Goal: Information Seeking & Learning: Compare options

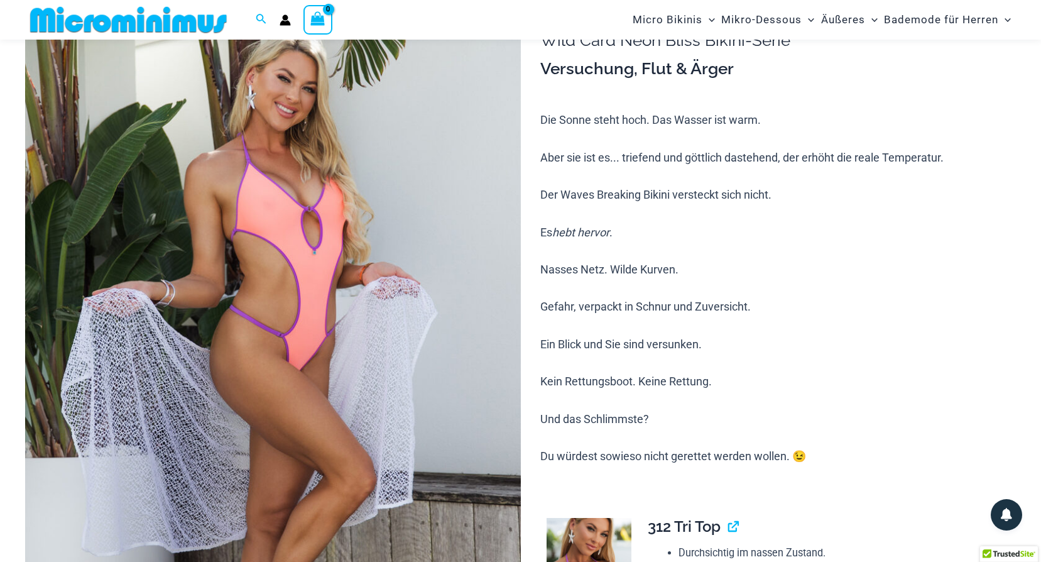
scroll to position [52, 0]
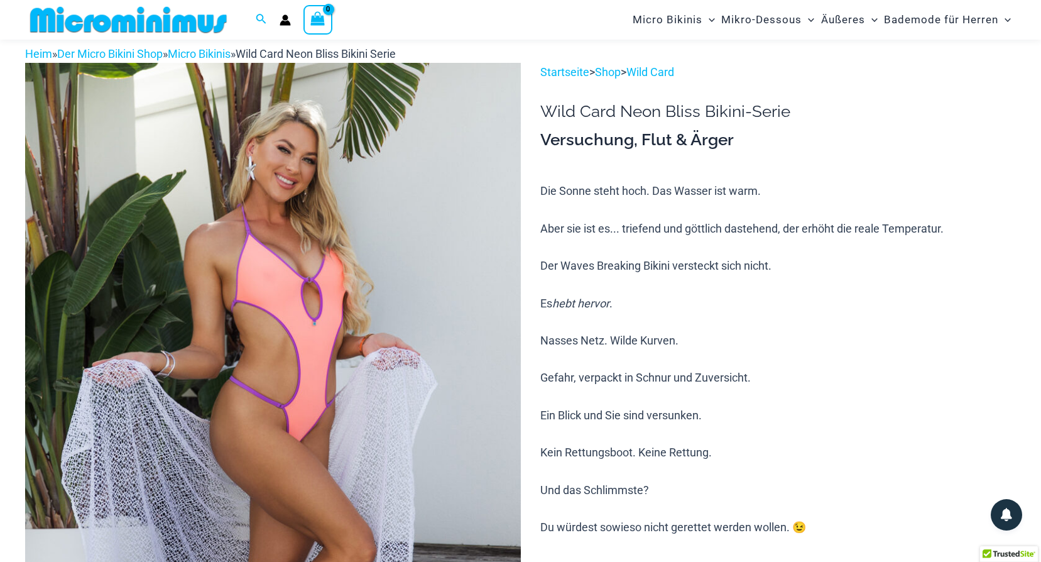
click at [353, 364] on img at bounding box center [273, 434] width 496 height 743
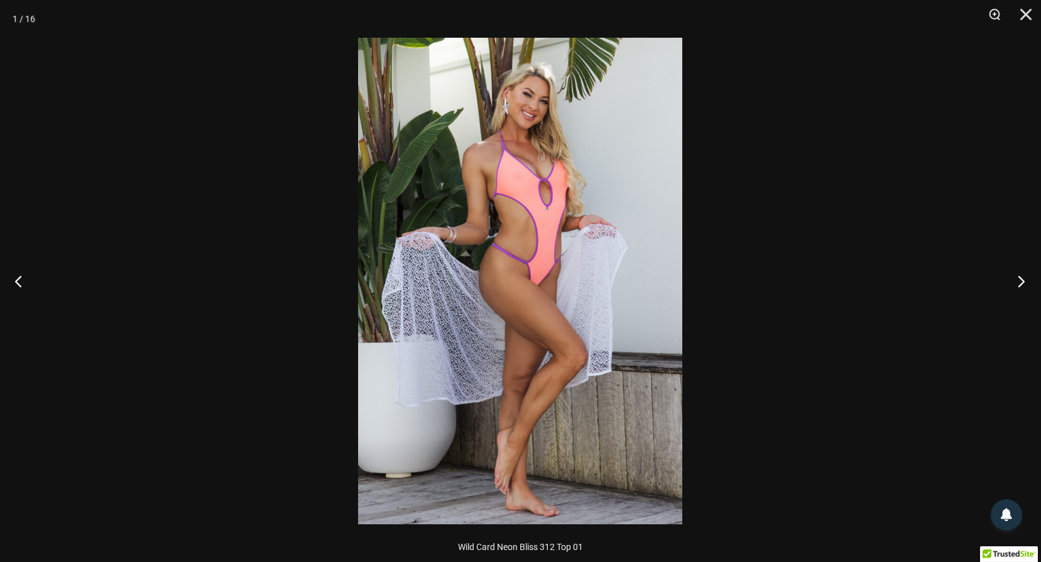
click at [1024, 279] on button "Nächster" at bounding box center [1017, 280] width 47 height 63
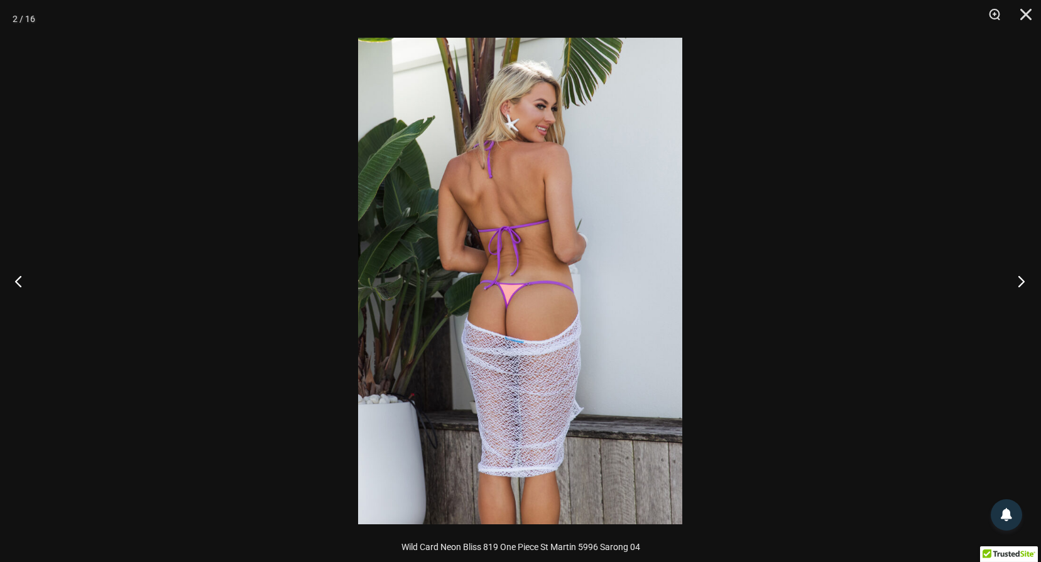
click at [1024, 279] on button "Nächster" at bounding box center [1017, 280] width 47 height 63
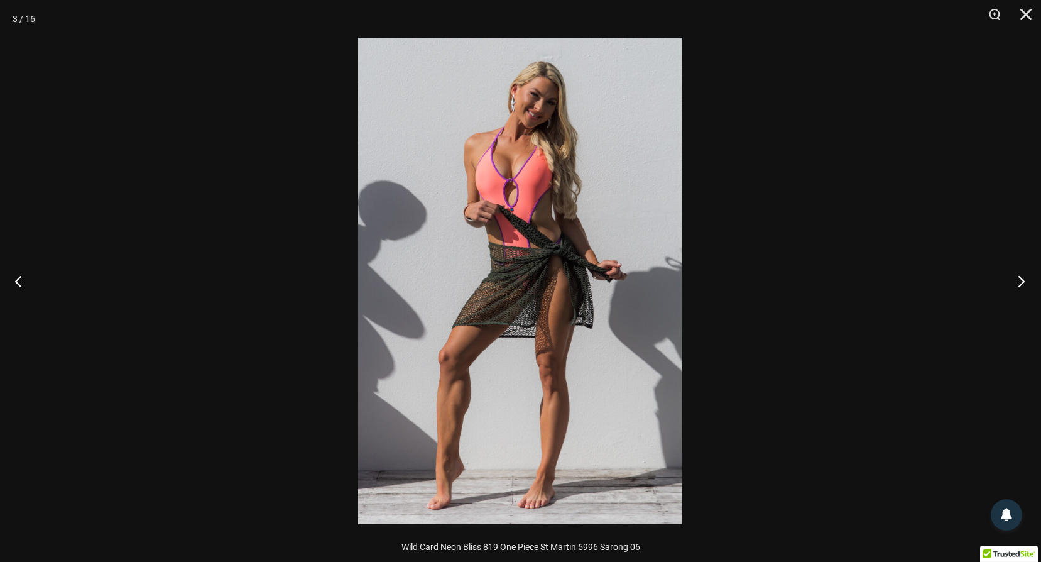
click at [1022, 277] on button "Nächster" at bounding box center [1017, 280] width 47 height 63
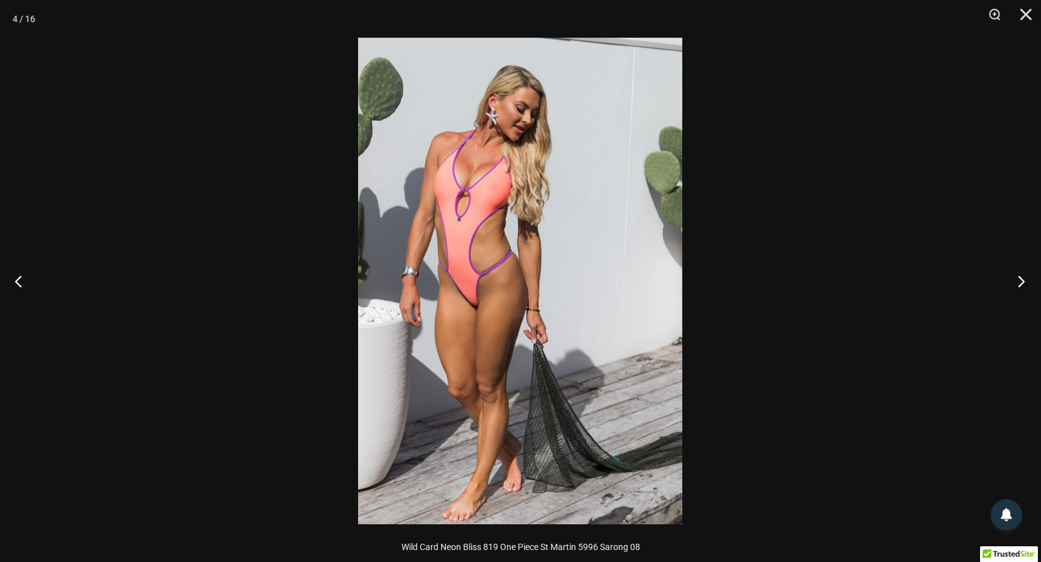
click at [1023, 279] on button "Nächster" at bounding box center [1017, 280] width 47 height 63
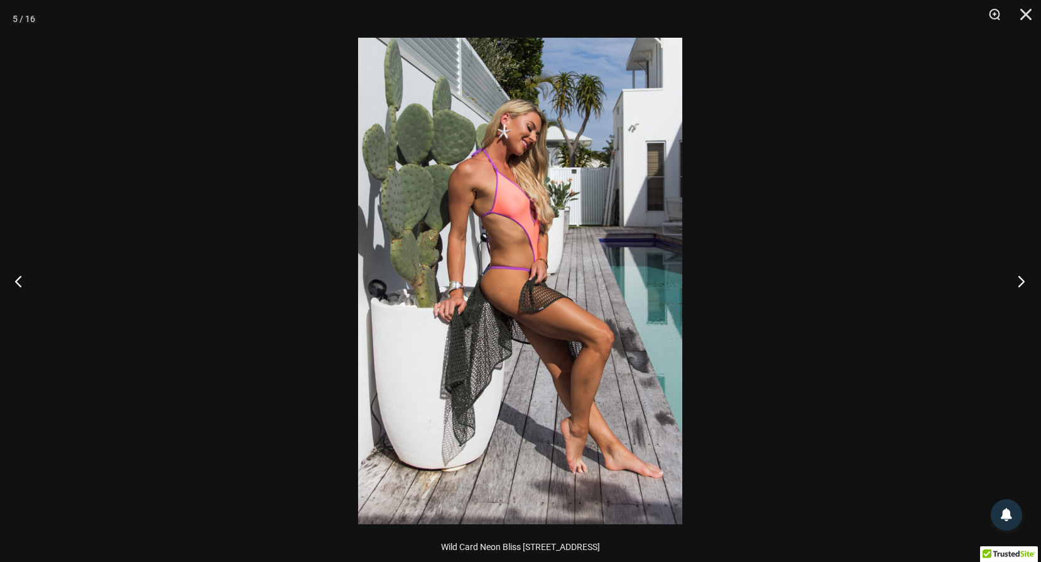
click at [1022, 283] on button "Nächster" at bounding box center [1017, 280] width 47 height 63
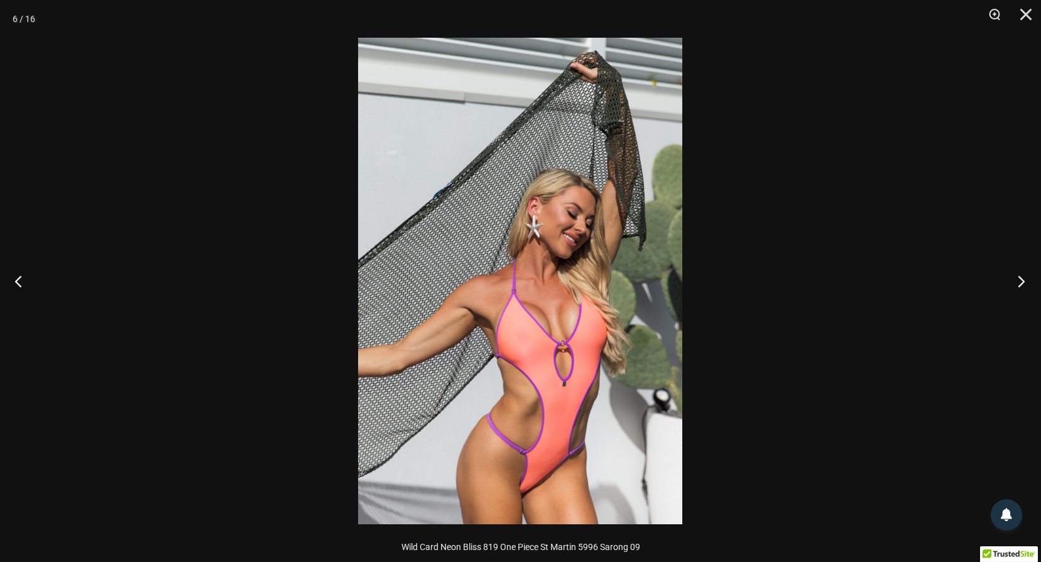
click at [1016, 280] on button "Nächster" at bounding box center [1017, 280] width 47 height 63
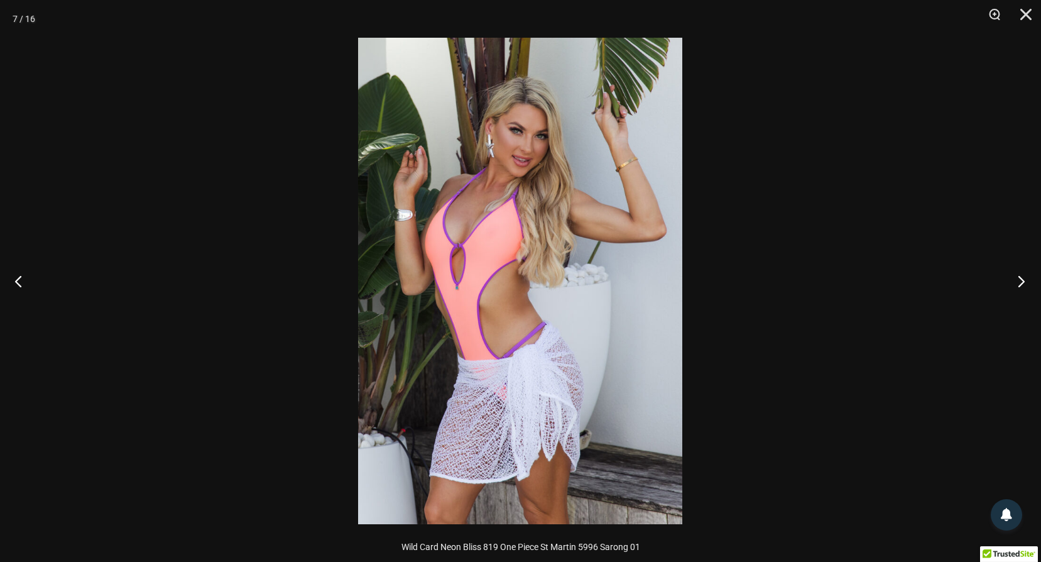
click at [1020, 279] on button "Nächster" at bounding box center [1017, 280] width 47 height 63
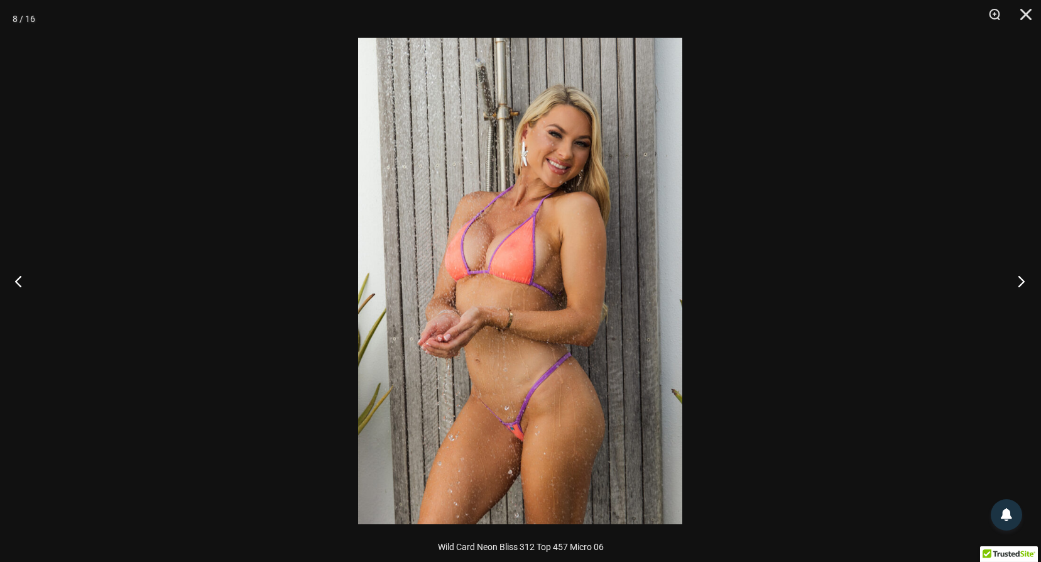
click at [1019, 278] on button "Nächster" at bounding box center [1017, 280] width 47 height 63
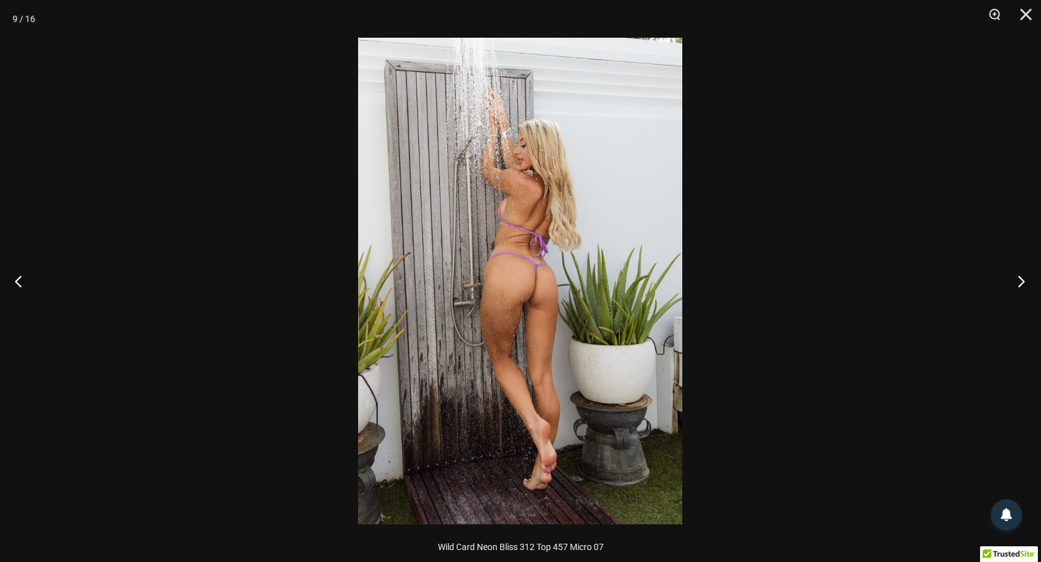
click at [1018, 284] on button "Nächster" at bounding box center [1017, 280] width 47 height 63
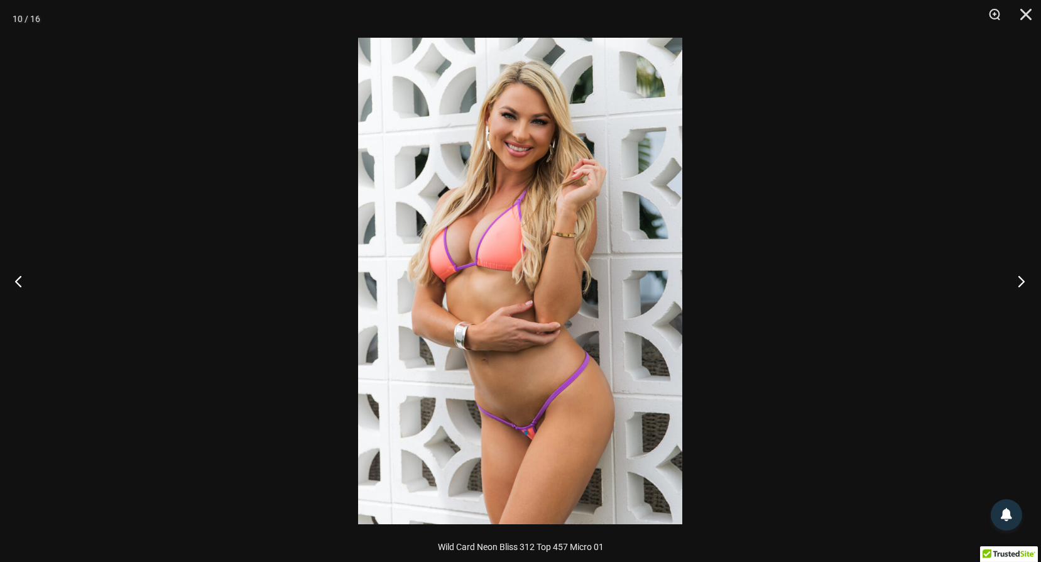
click at [1018, 284] on button "Nächster" at bounding box center [1017, 280] width 47 height 63
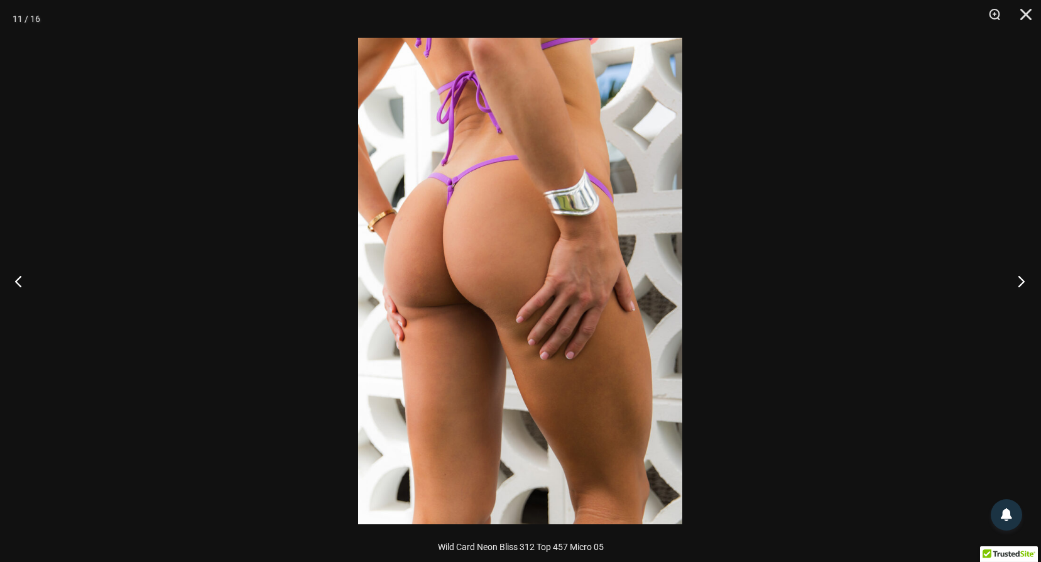
click at [1022, 277] on button "Nächster" at bounding box center [1017, 280] width 47 height 63
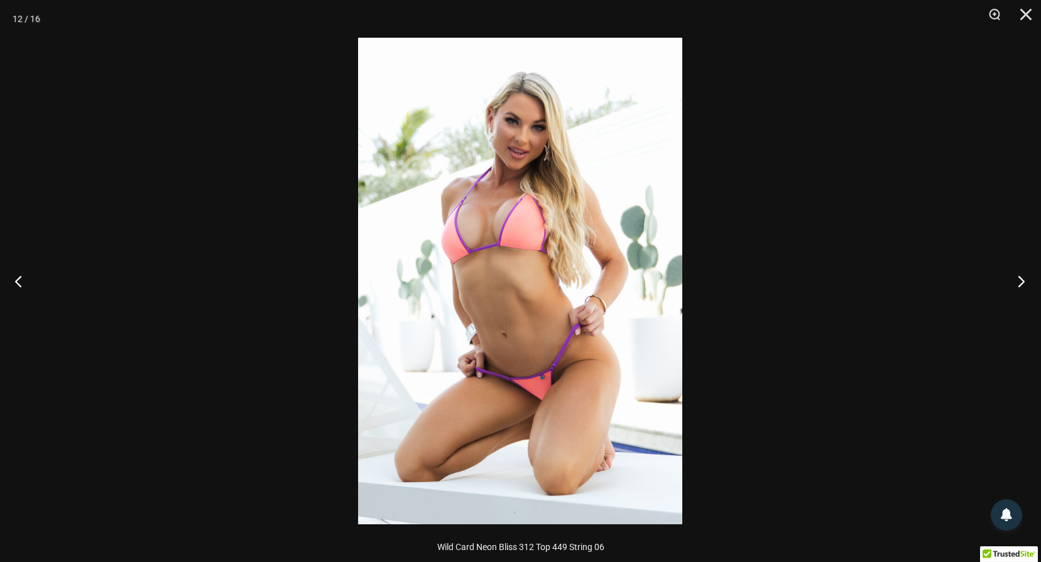
click at [1019, 281] on button "Nächster" at bounding box center [1017, 280] width 47 height 63
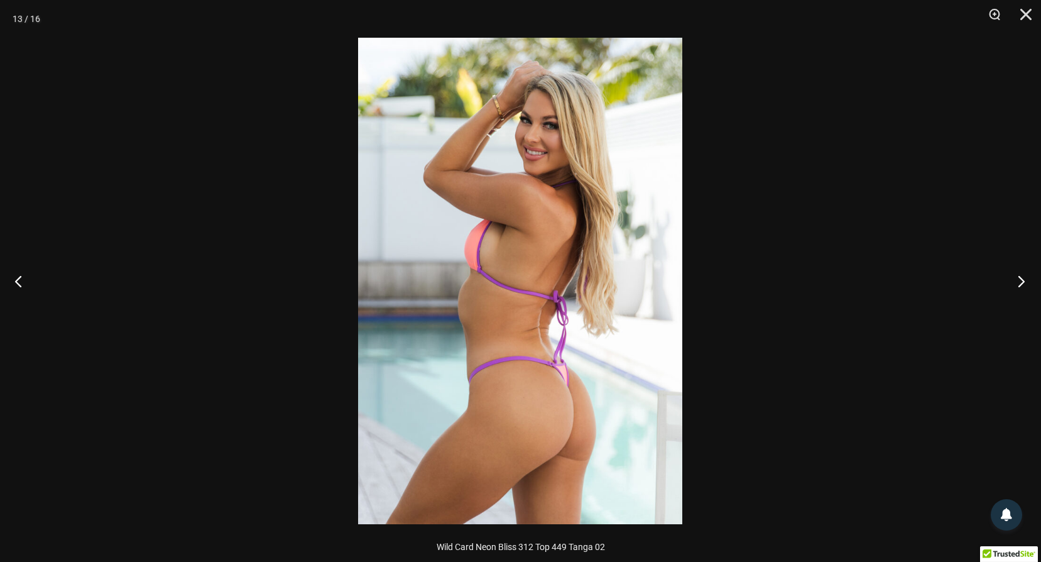
click at [1025, 281] on button "Nächster" at bounding box center [1017, 280] width 47 height 63
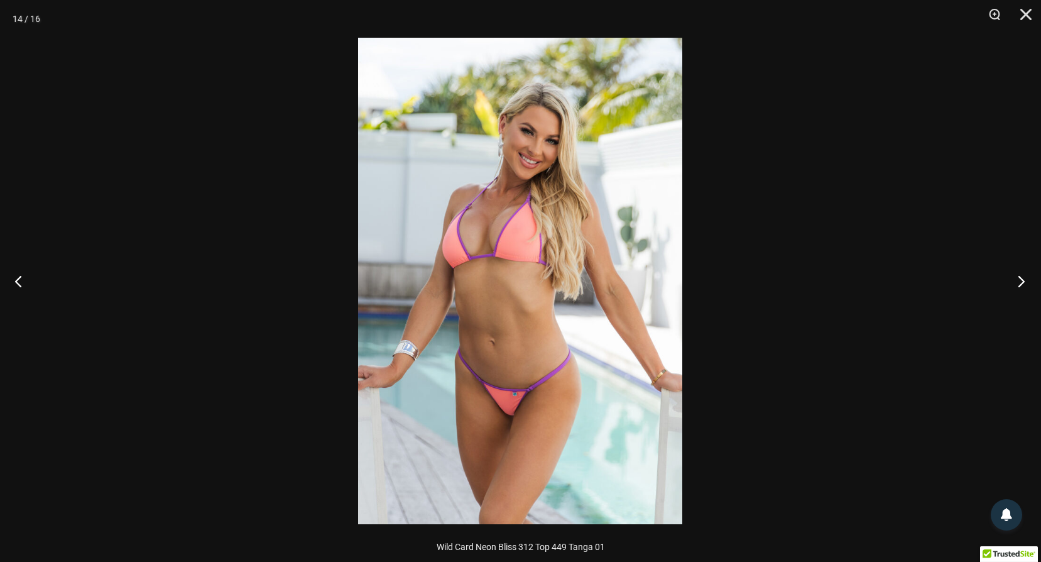
click at [1025, 281] on button "Nächster" at bounding box center [1017, 280] width 47 height 63
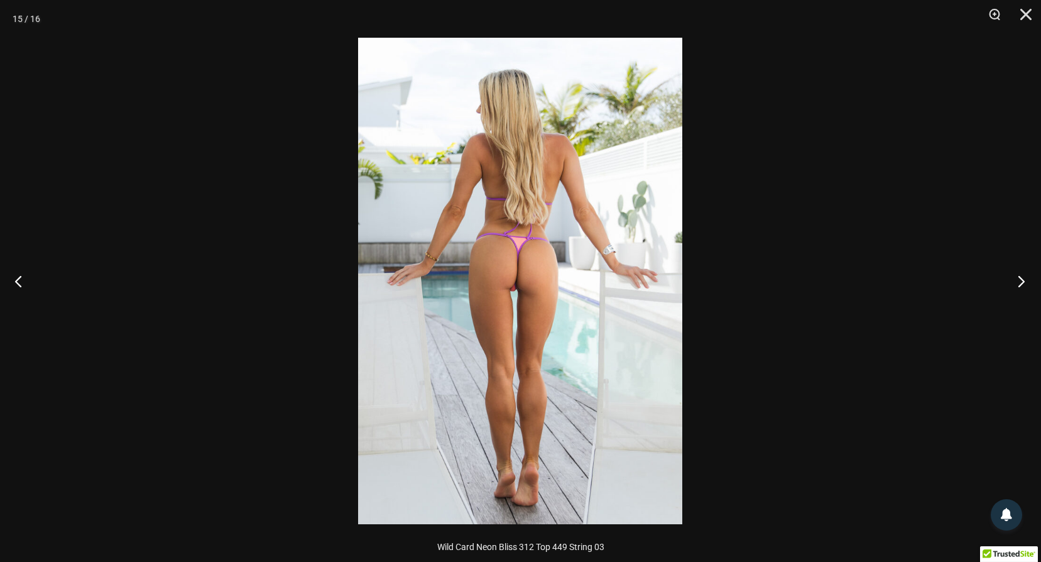
click at [1021, 283] on button "Nächster" at bounding box center [1017, 280] width 47 height 63
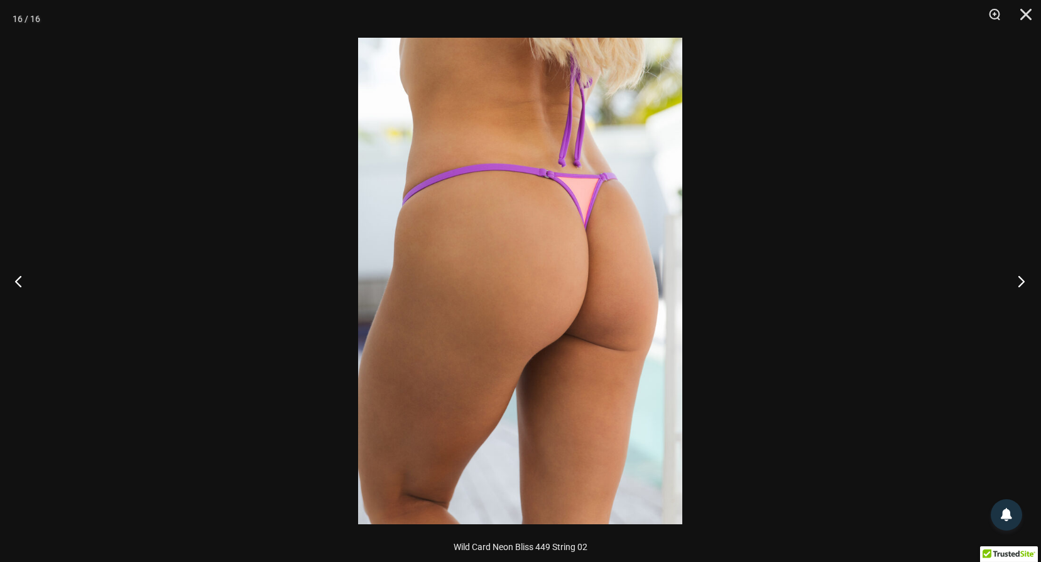
click at [1021, 283] on button "Nächster" at bounding box center [1017, 280] width 47 height 63
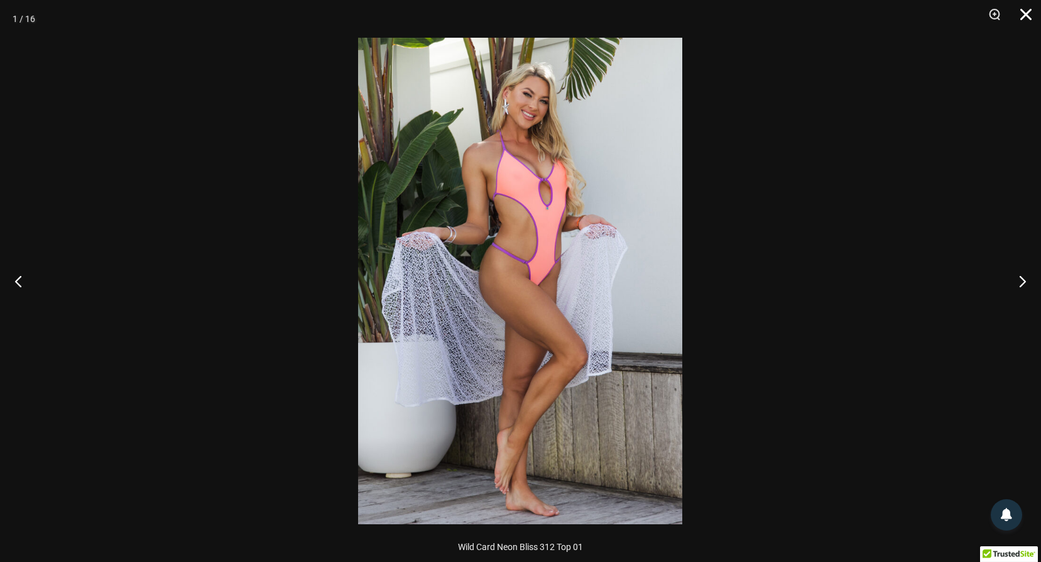
click at [1022, 12] on button "Schließen" at bounding box center [1021, 19] width 31 height 38
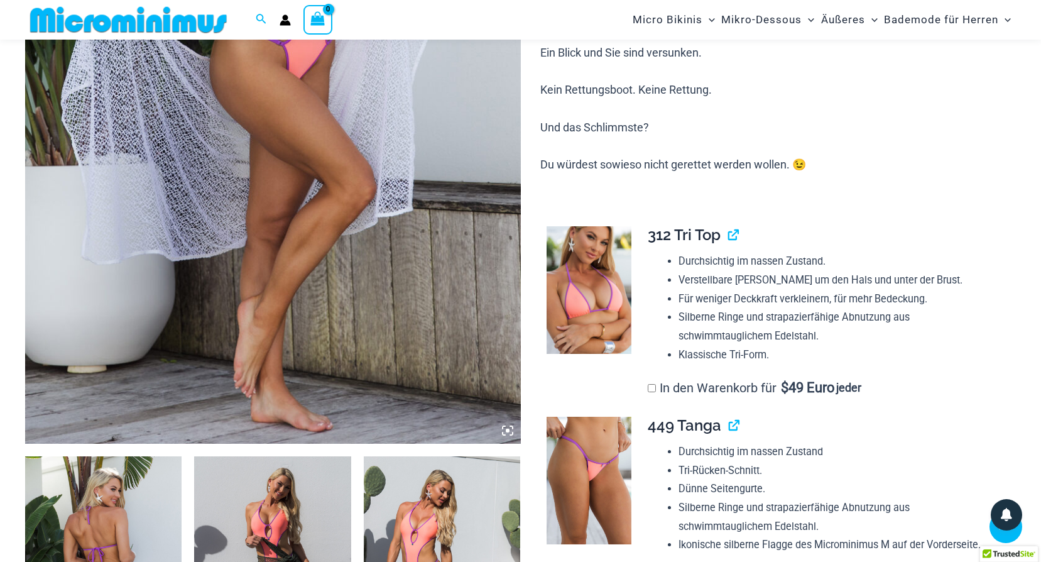
scroll to position [491, 0]
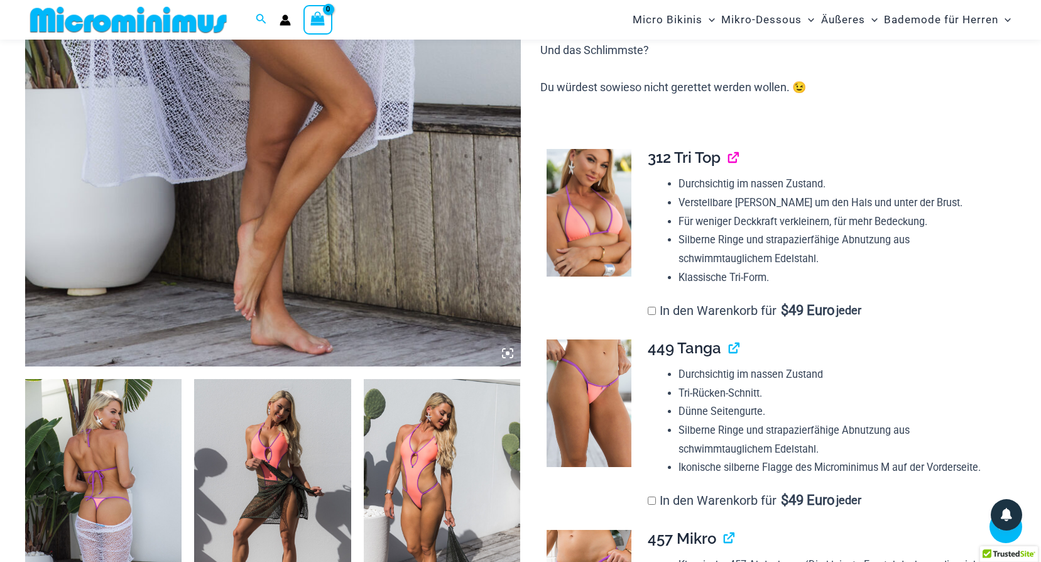
click at [728, 157] on link "View product" at bounding box center [728, 157] width 0 height 18
click at [729, 349] on link "View product" at bounding box center [729, 348] width 0 height 18
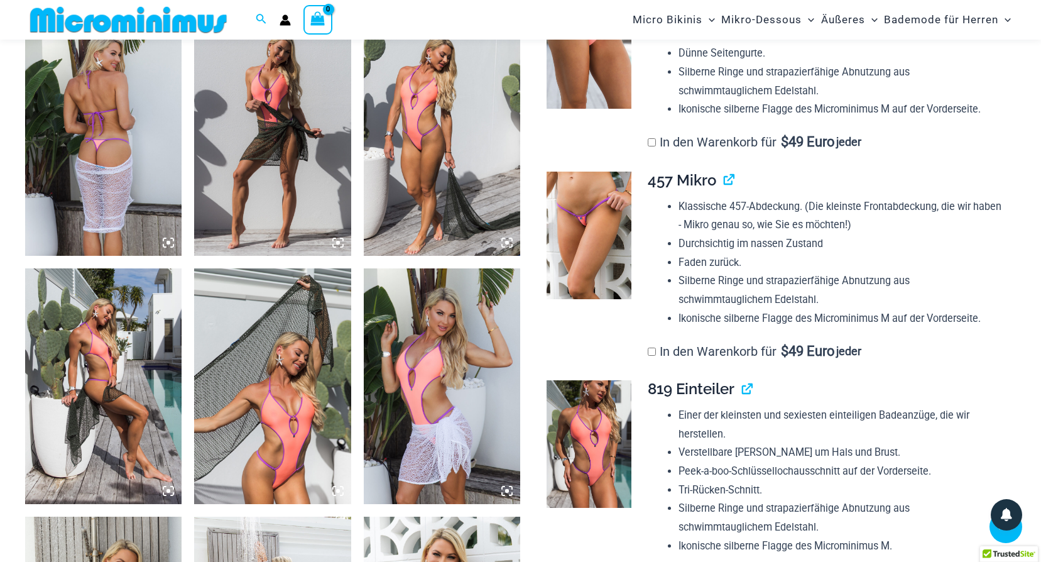
scroll to position [868, 0]
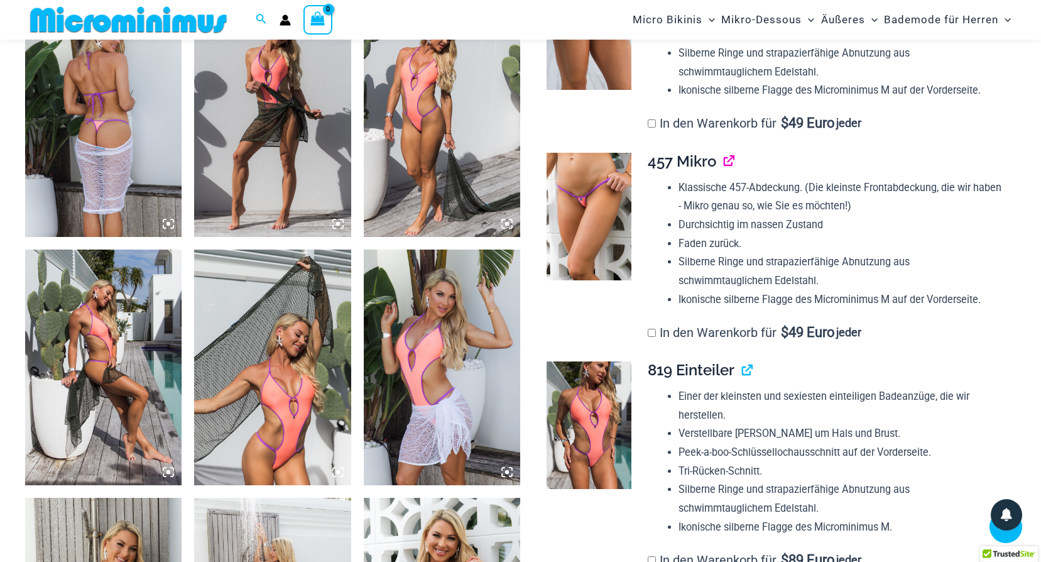
click at [724, 162] on link "View product" at bounding box center [724, 161] width 0 height 18
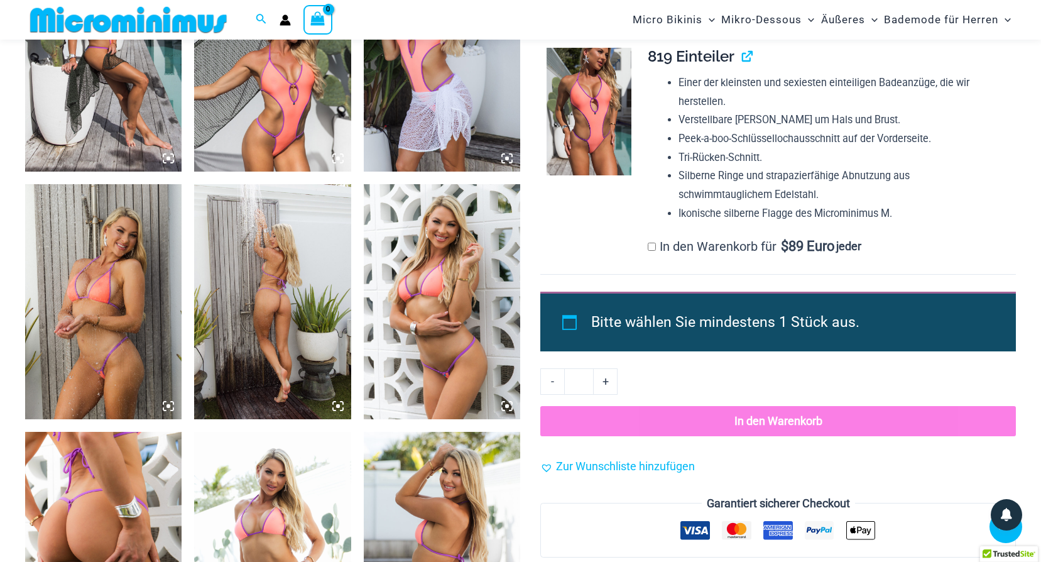
scroll to position [1183, 0]
click at [742, 58] on link "View product" at bounding box center [742, 56] width 0 height 18
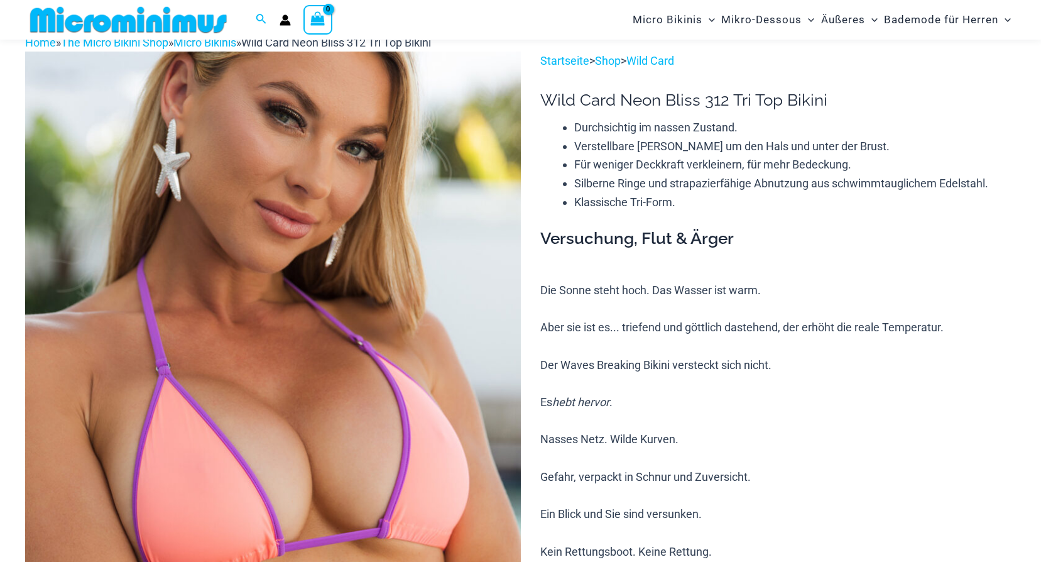
scroll to position [63, 0]
click at [306, 373] on img at bounding box center [273, 423] width 496 height 743
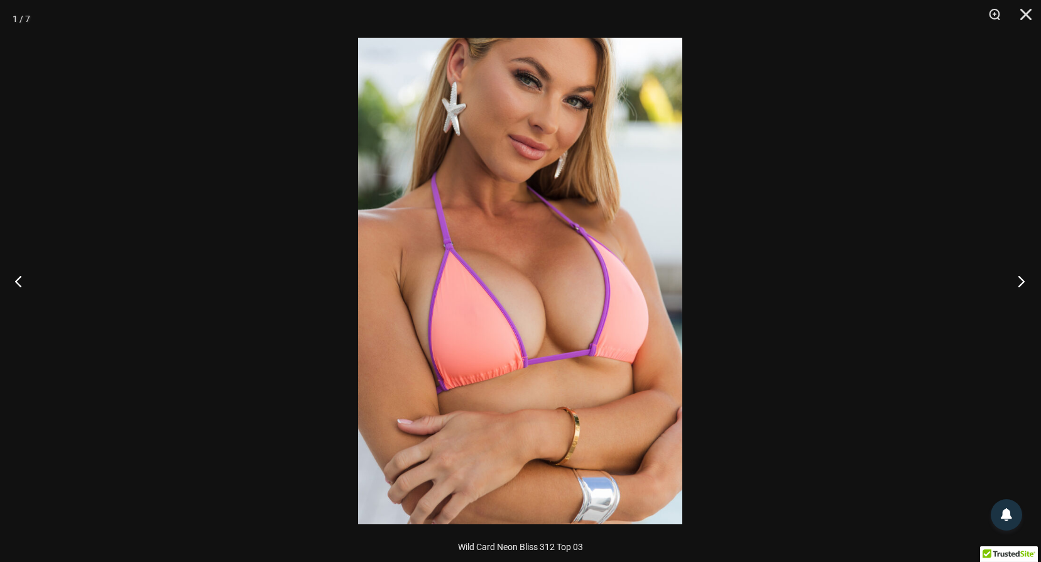
click at [1021, 283] on button "Nächster" at bounding box center [1017, 280] width 47 height 63
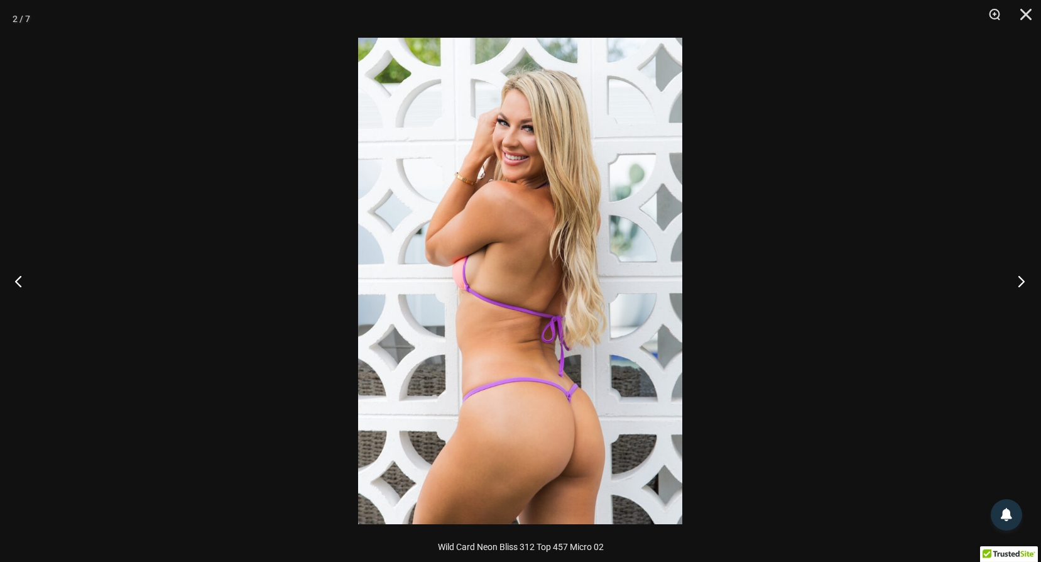
click at [1023, 275] on button "Nächster" at bounding box center [1017, 280] width 47 height 63
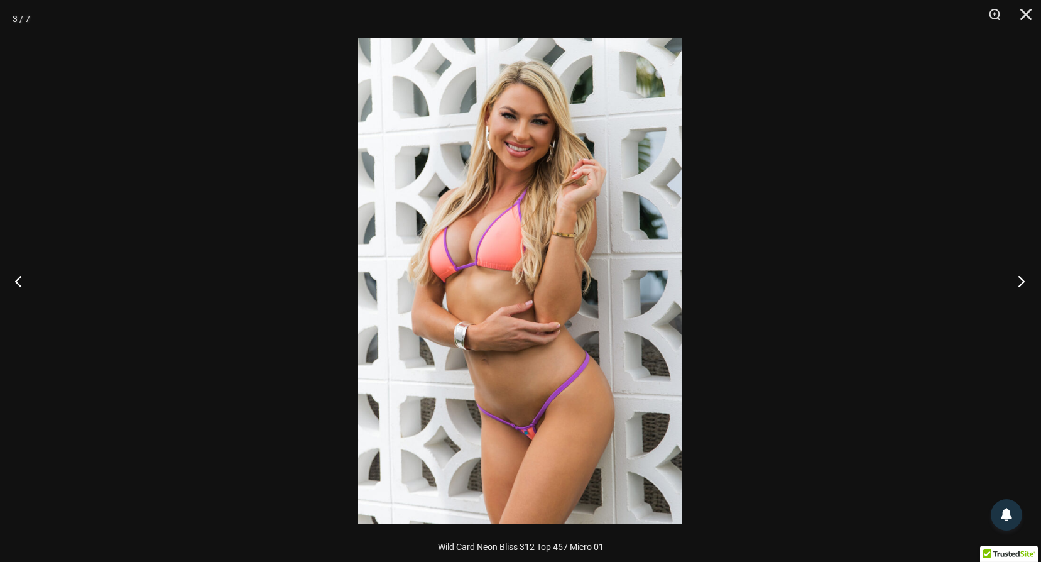
click at [1024, 284] on button "Nächster" at bounding box center [1017, 280] width 47 height 63
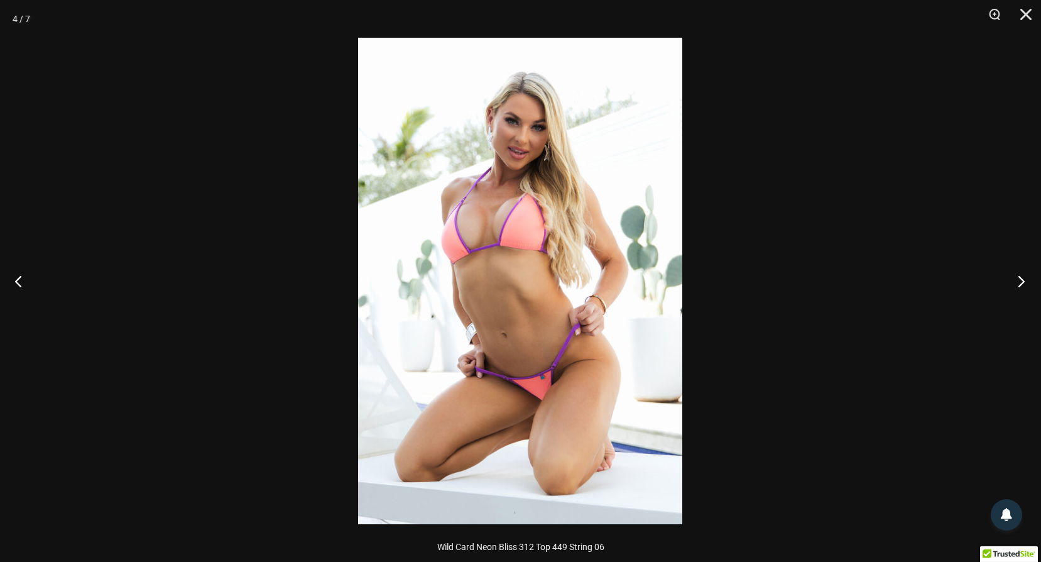
click at [1019, 281] on button "Nächster" at bounding box center [1017, 280] width 47 height 63
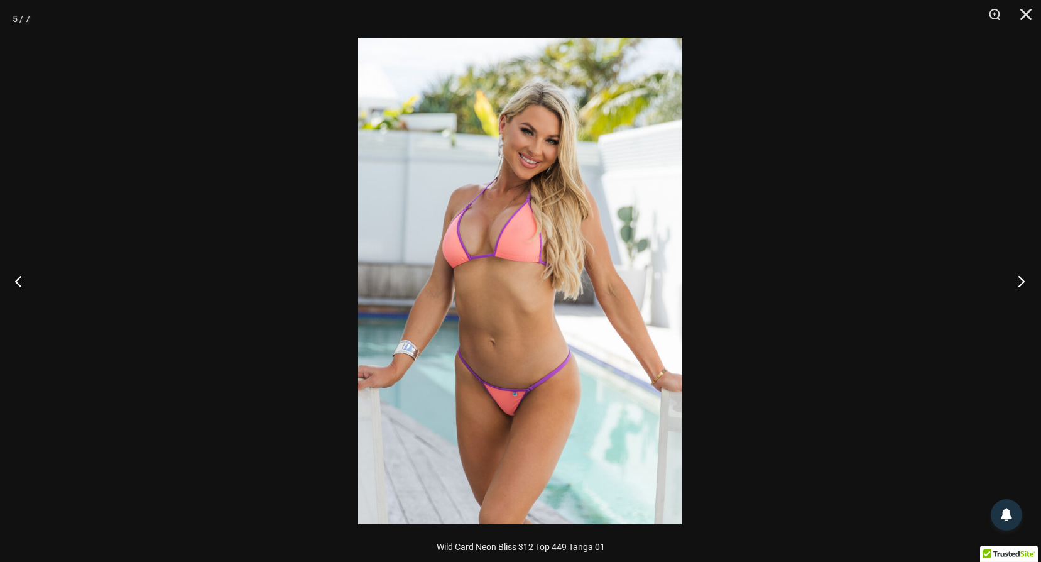
click at [1024, 283] on button "Nächster" at bounding box center [1017, 280] width 47 height 63
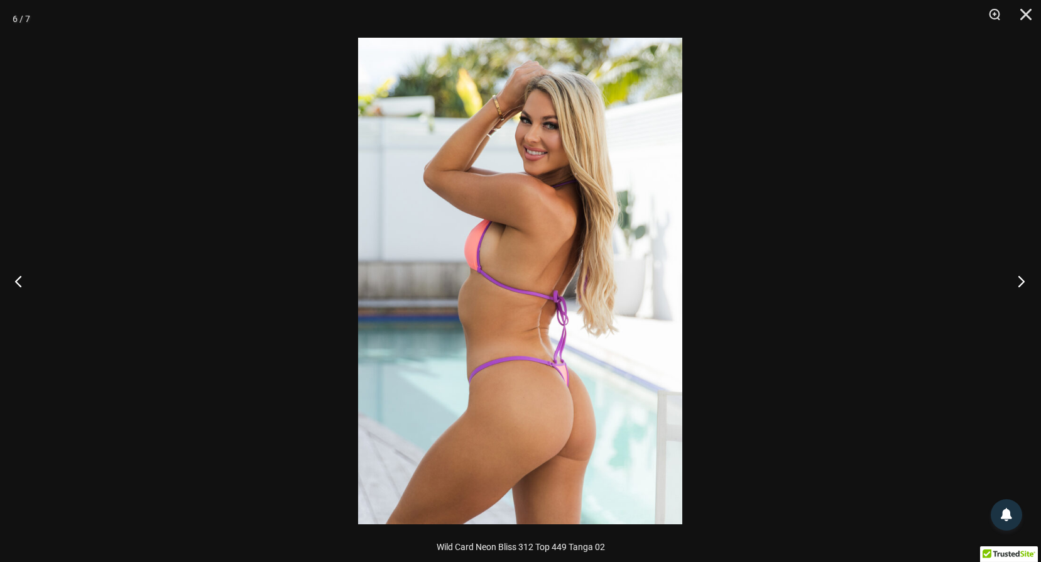
click at [1018, 284] on button "Nächster" at bounding box center [1017, 280] width 47 height 63
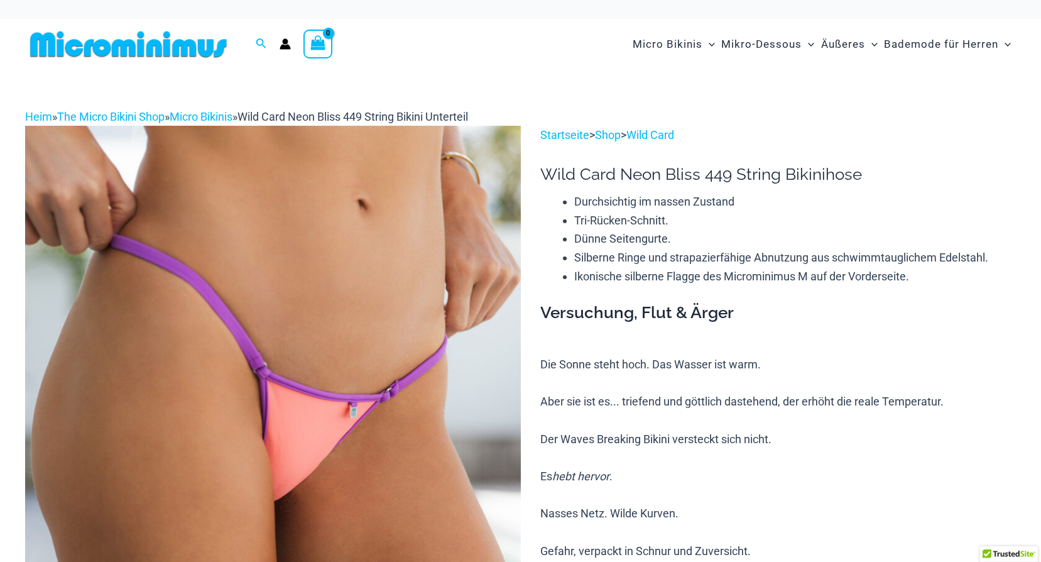
click at [371, 329] on img at bounding box center [273, 497] width 496 height 743
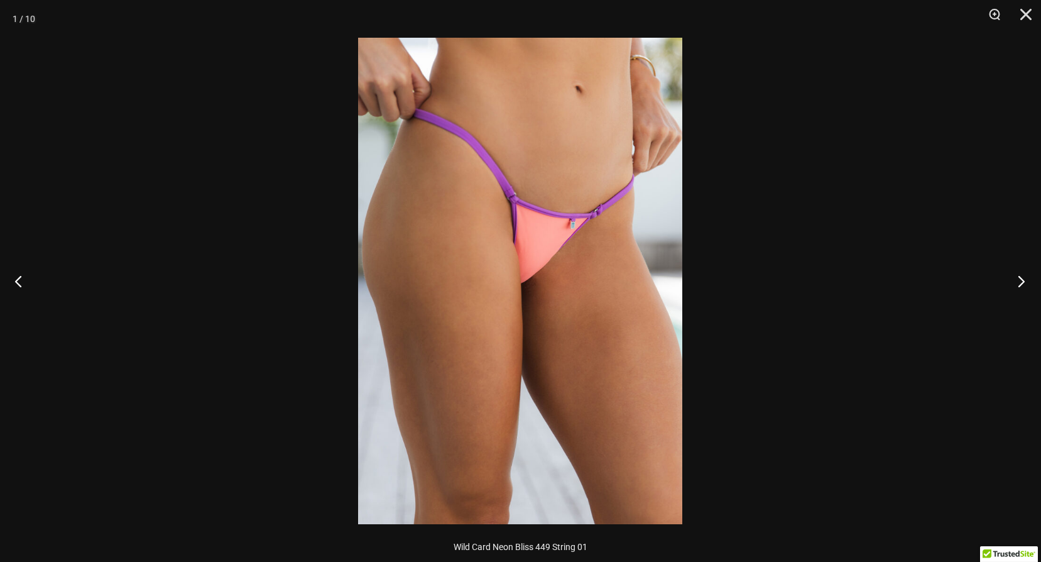
click at [1014, 278] on button "Nächster" at bounding box center [1017, 280] width 47 height 63
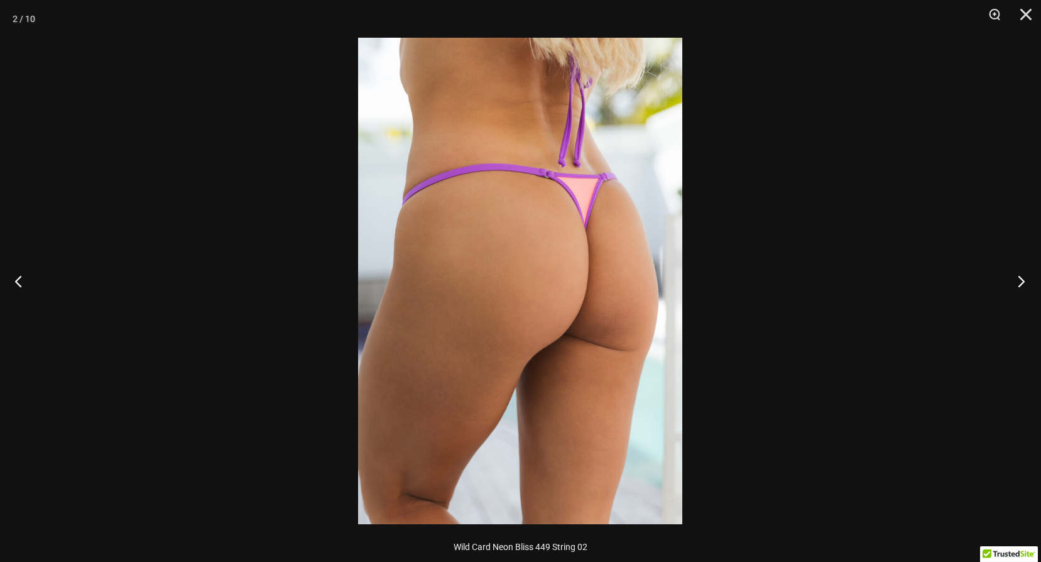
click at [1014, 277] on button "Nächster" at bounding box center [1017, 280] width 47 height 63
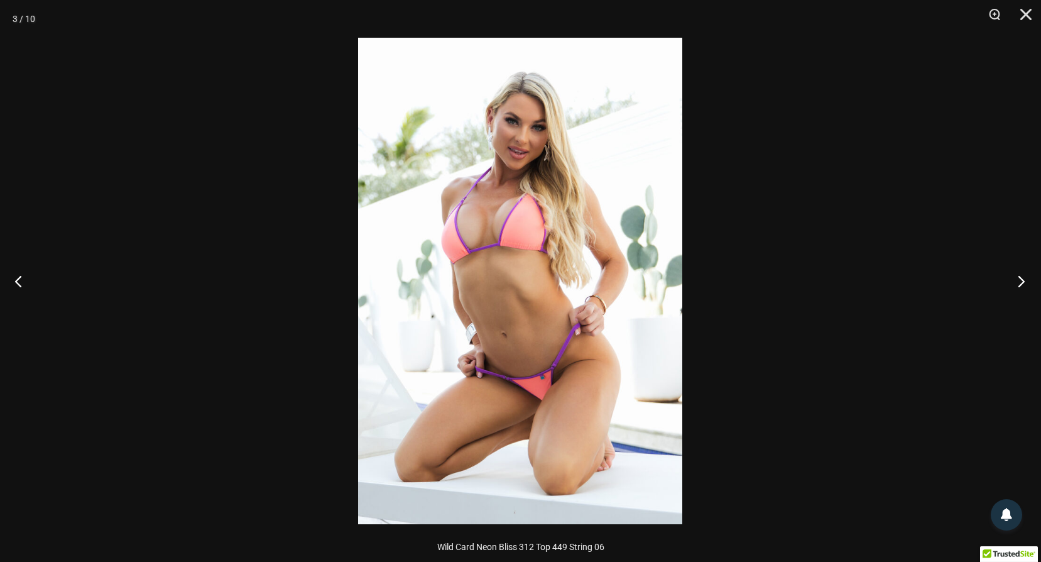
click at [1010, 274] on button "Nächster" at bounding box center [1017, 280] width 47 height 63
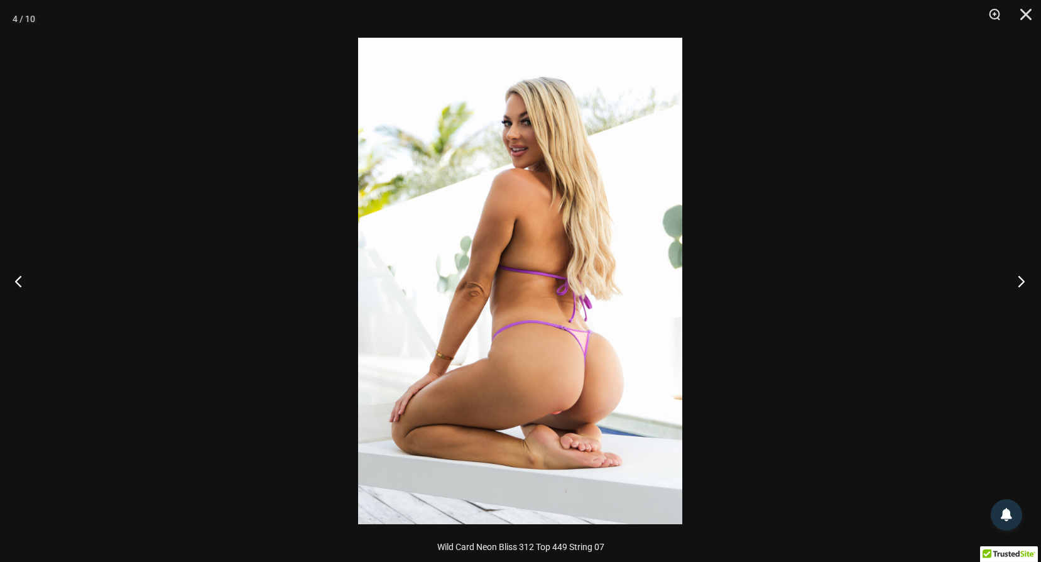
click at [1020, 280] on button "Nächster" at bounding box center [1017, 280] width 47 height 63
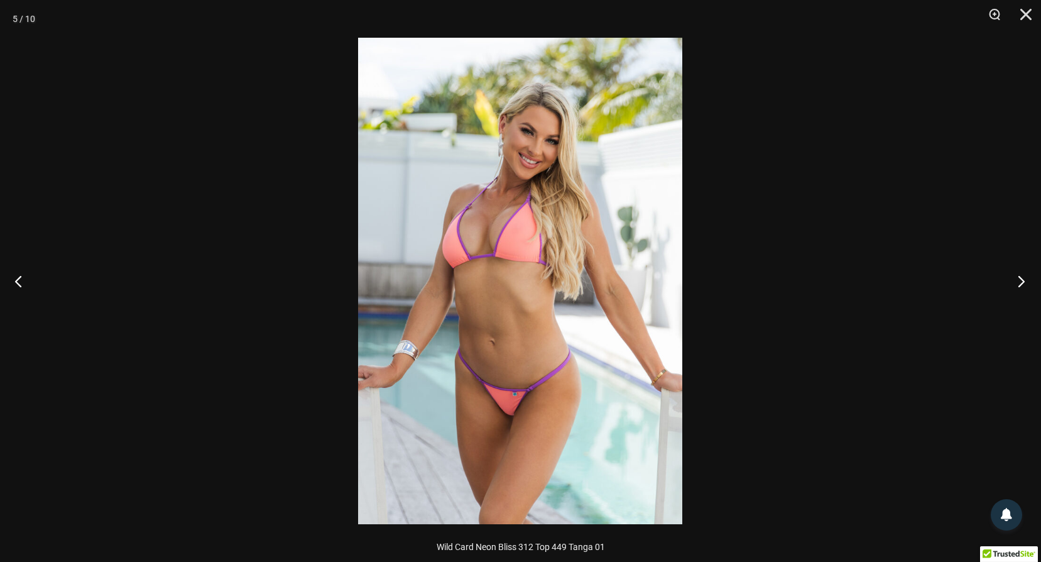
click at [1020, 280] on button "Nächster" at bounding box center [1017, 280] width 47 height 63
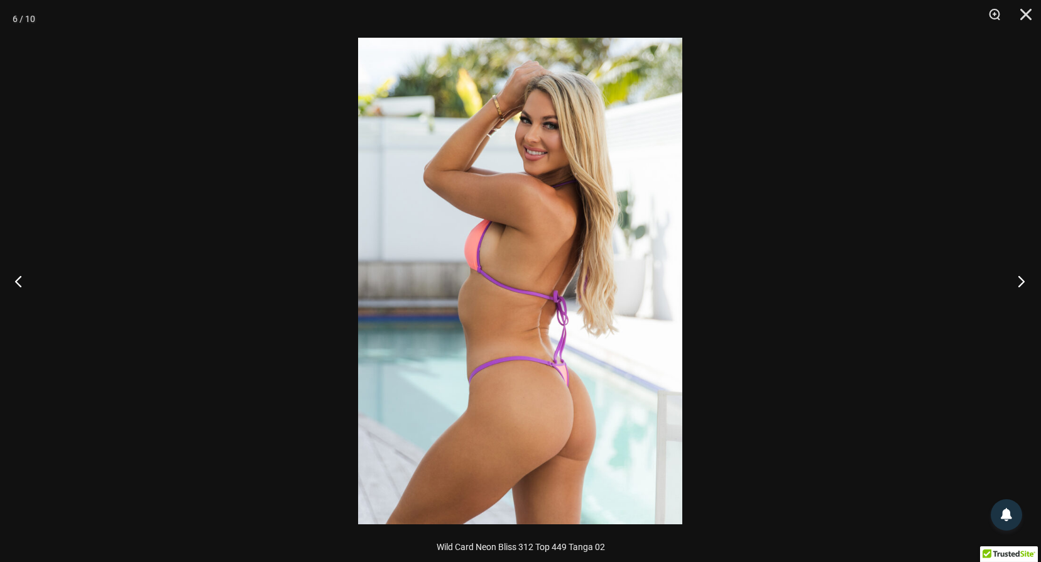
click at [1020, 280] on button "Nächster" at bounding box center [1017, 280] width 47 height 63
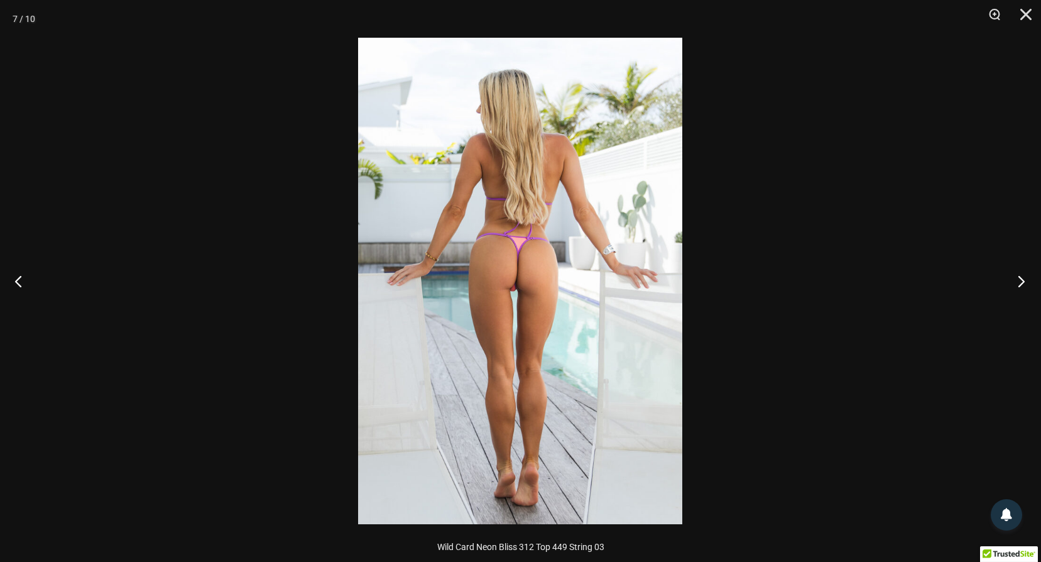
click at [1021, 279] on button "Nächster" at bounding box center [1017, 280] width 47 height 63
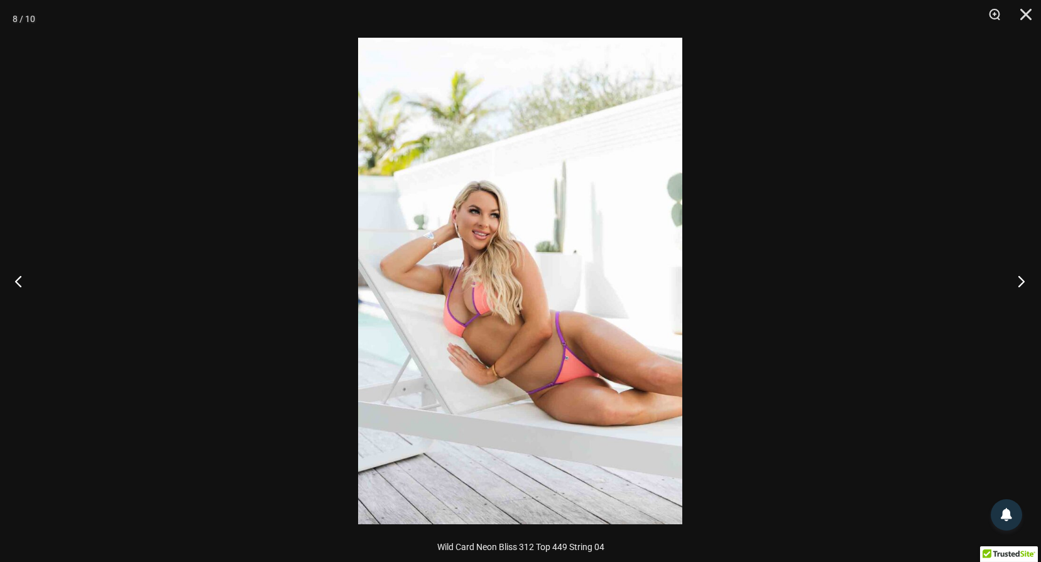
click at [1024, 275] on button "Nächster" at bounding box center [1017, 280] width 47 height 63
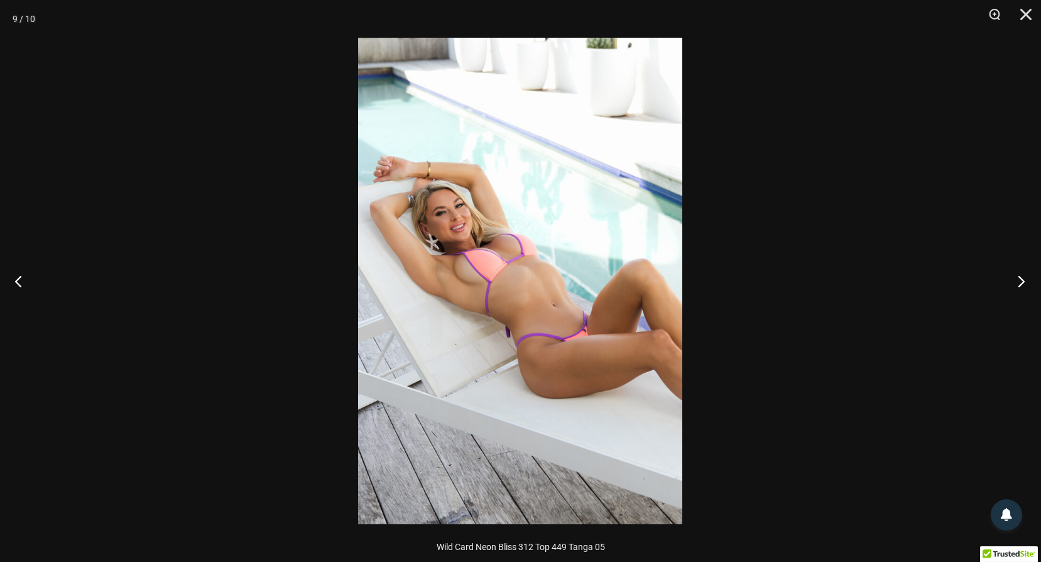
click at [1026, 281] on button "Nächster" at bounding box center [1017, 280] width 47 height 63
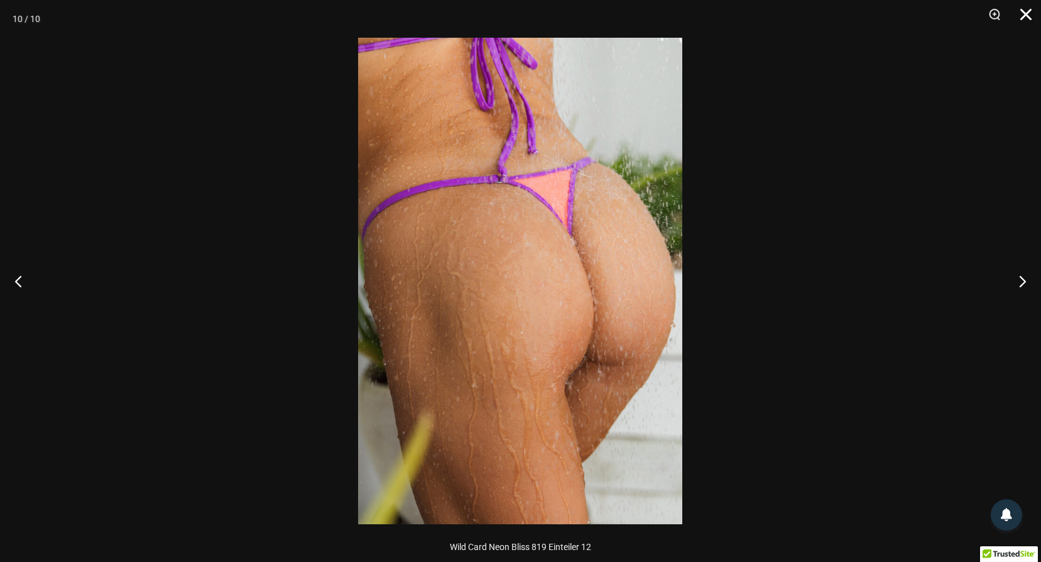
click at [1023, 11] on button "Schließen" at bounding box center [1021, 19] width 31 height 38
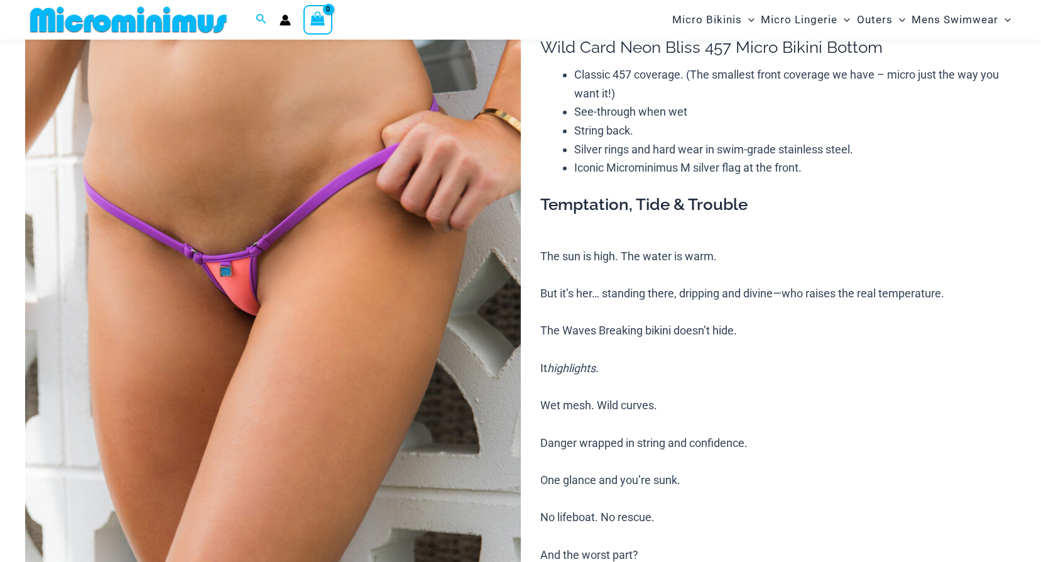
scroll to position [116, 0]
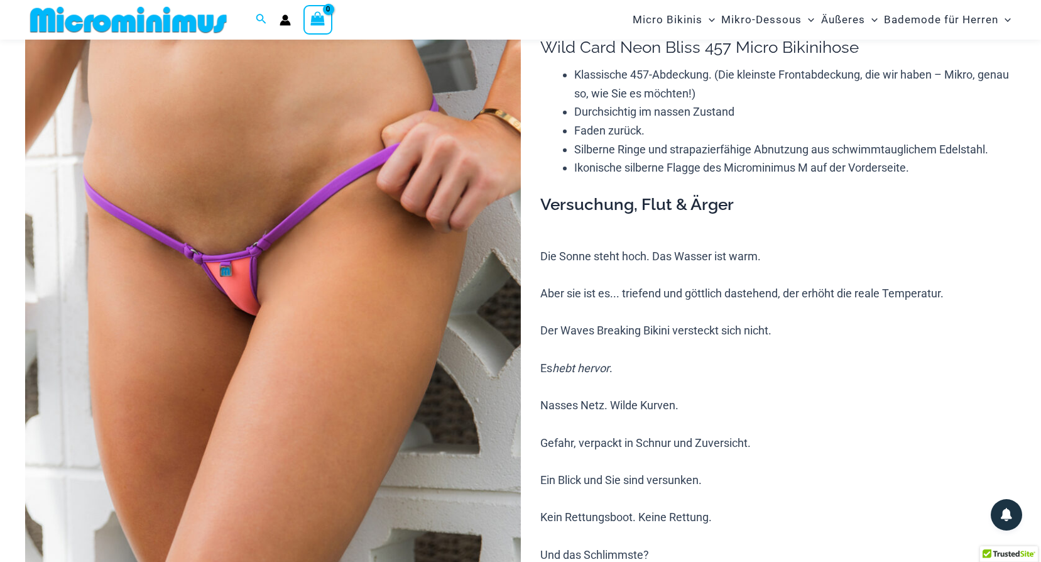
click at [452, 243] on img at bounding box center [273, 370] width 496 height 743
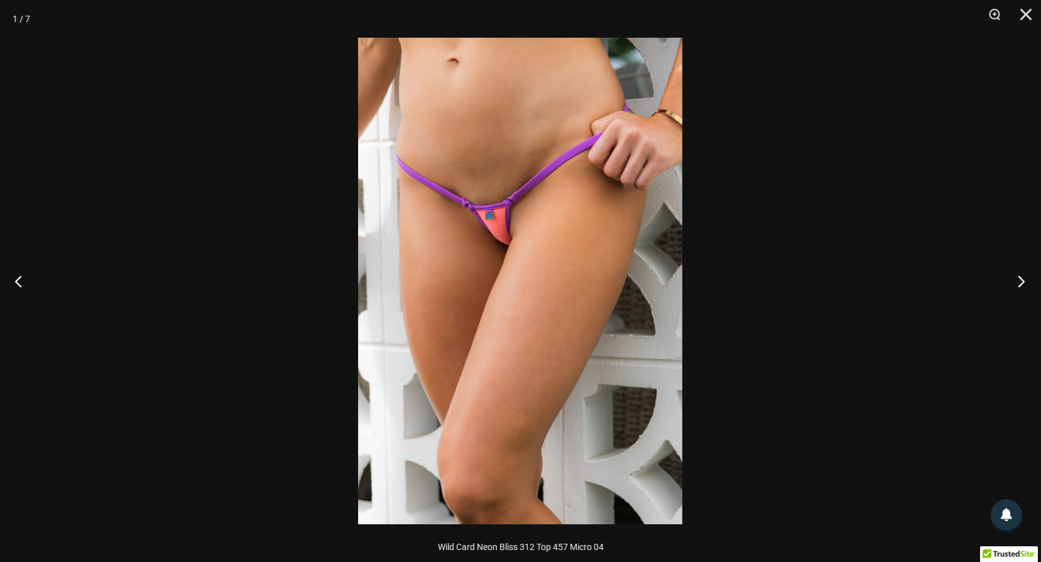
click at [1020, 282] on button "Nächster" at bounding box center [1017, 280] width 47 height 63
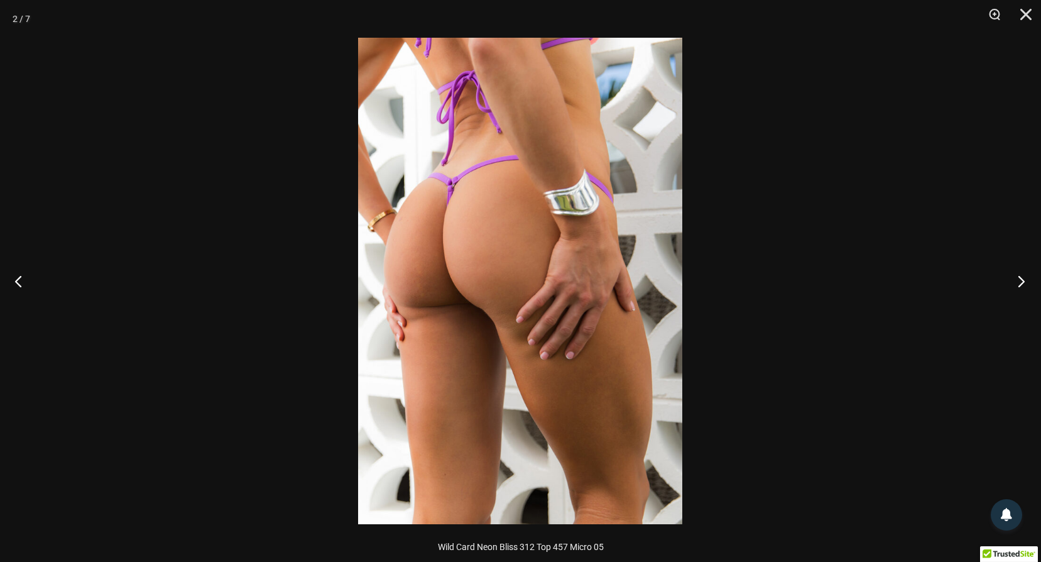
click at [1021, 278] on button "Nächster" at bounding box center [1017, 280] width 47 height 63
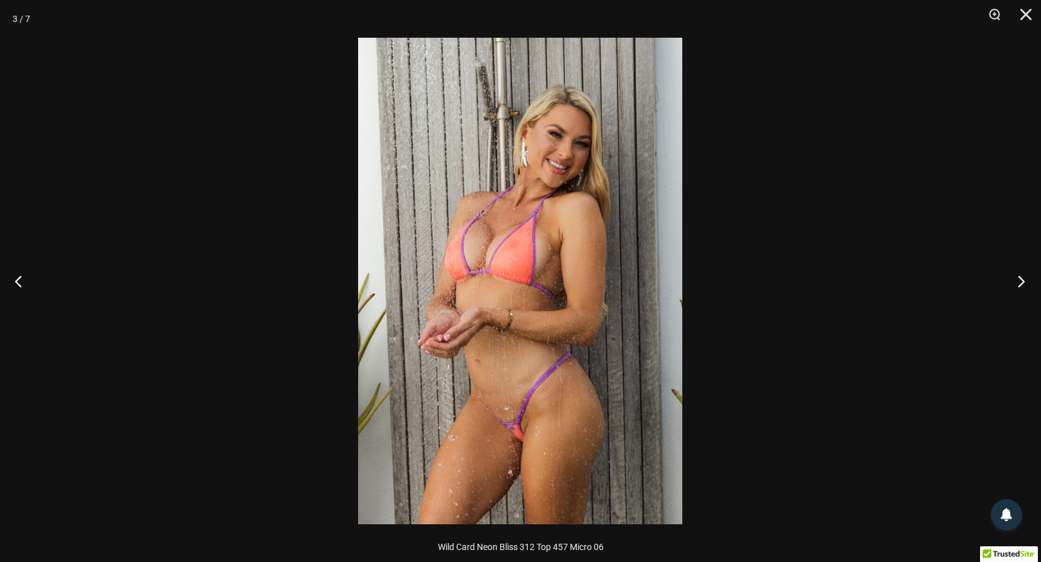
click at [1021, 278] on button "Nächster" at bounding box center [1017, 280] width 47 height 63
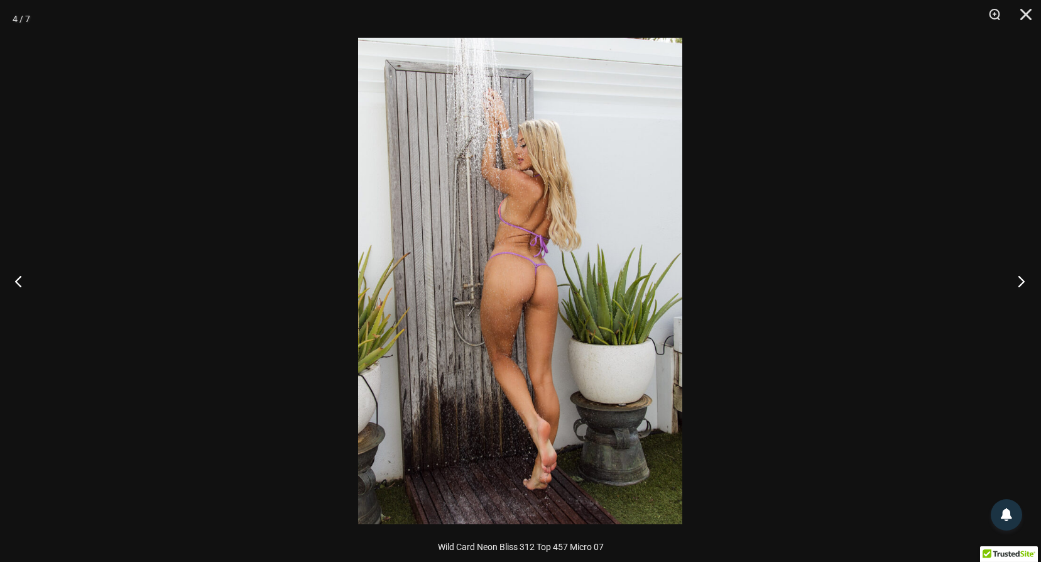
click at [1020, 278] on button "Nächster" at bounding box center [1017, 280] width 47 height 63
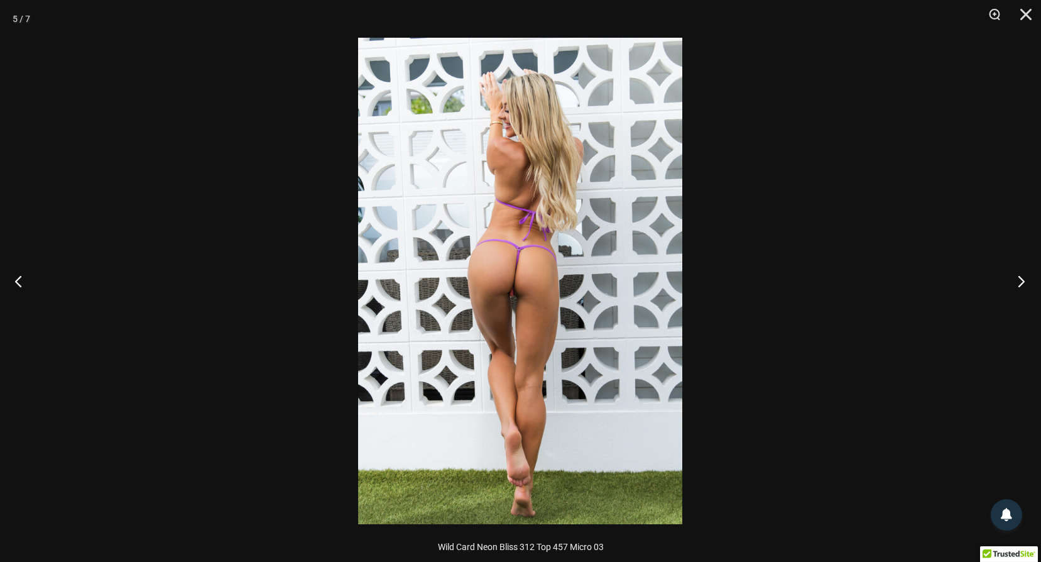
click at [1024, 282] on button "Nächster" at bounding box center [1017, 280] width 47 height 63
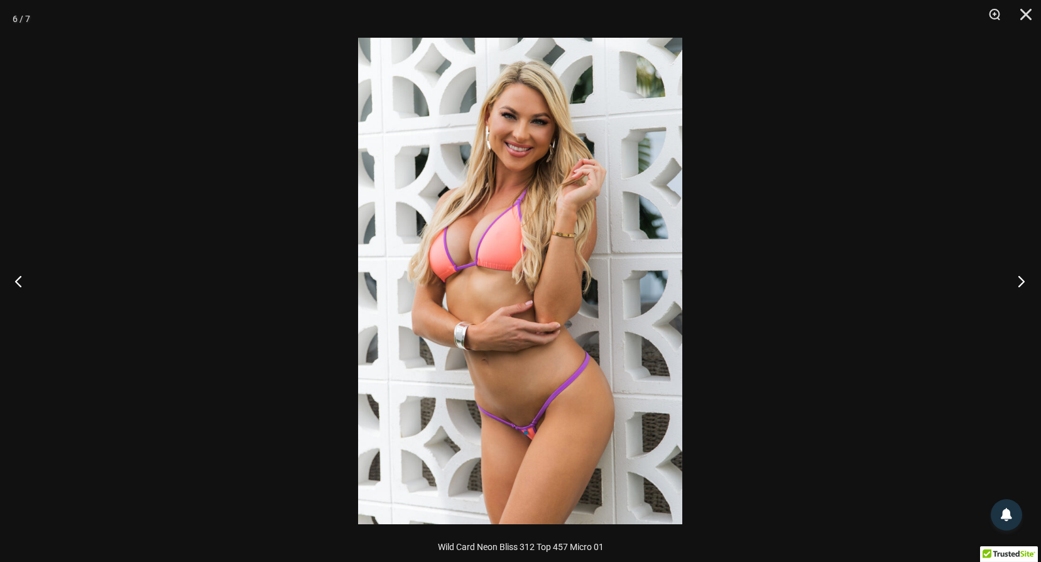
click at [1022, 282] on button "Nächster" at bounding box center [1017, 280] width 47 height 63
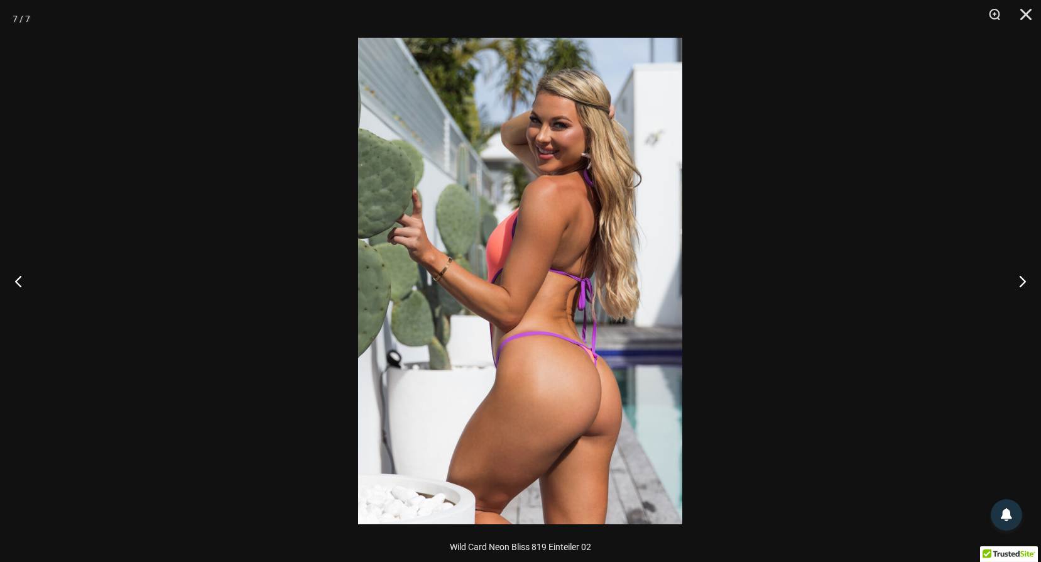
click at [1022, 280] on button "Nächster" at bounding box center [1017, 280] width 47 height 63
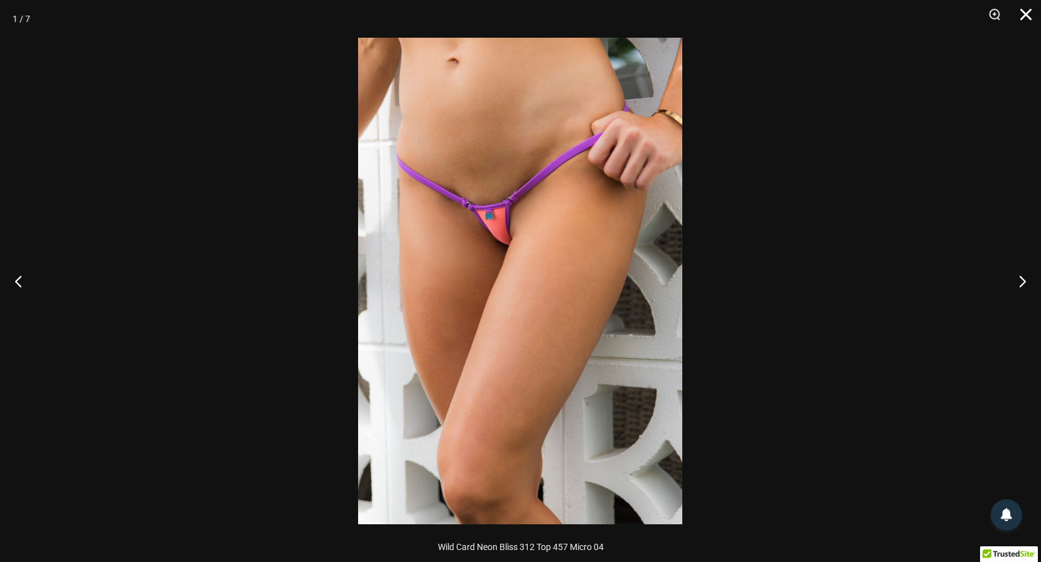
click at [1026, 13] on button "Schließen" at bounding box center [1021, 19] width 31 height 38
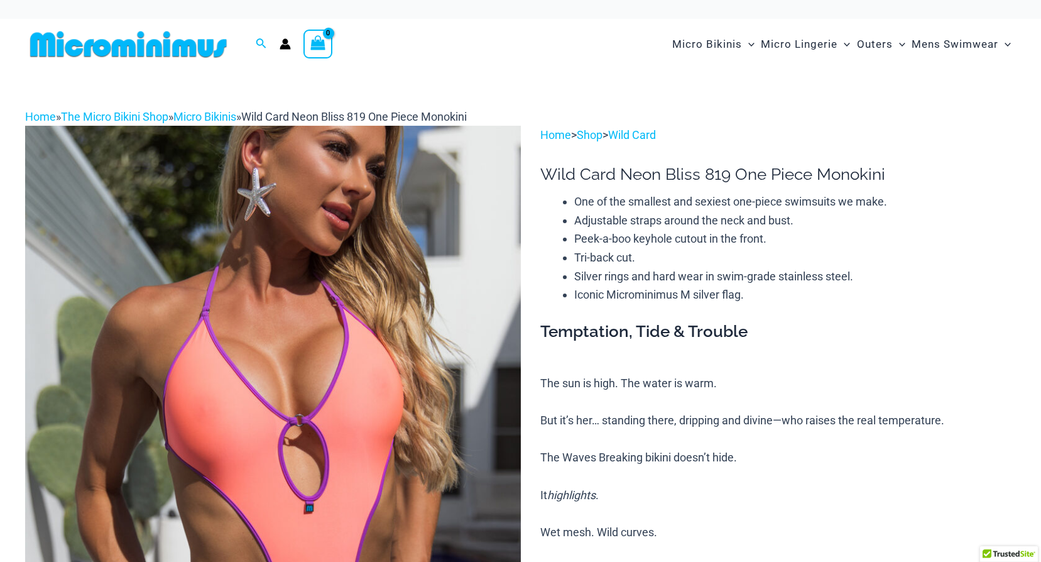
click at [399, 293] on img at bounding box center [273, 497] width 496 height 743
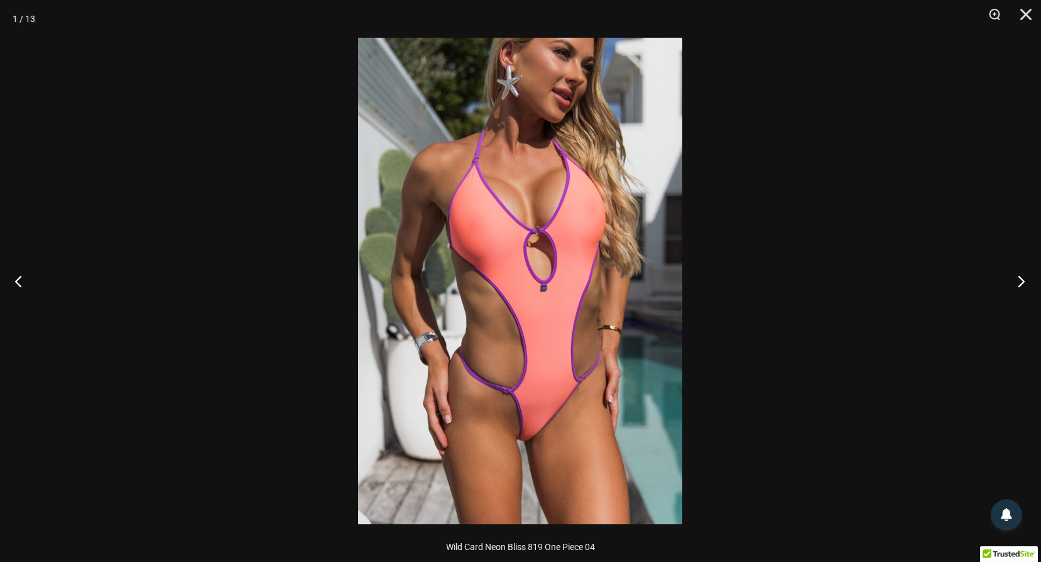
click at [1022, 280] on button "Next" at bounding box center [1017, 280] width 47 height 63
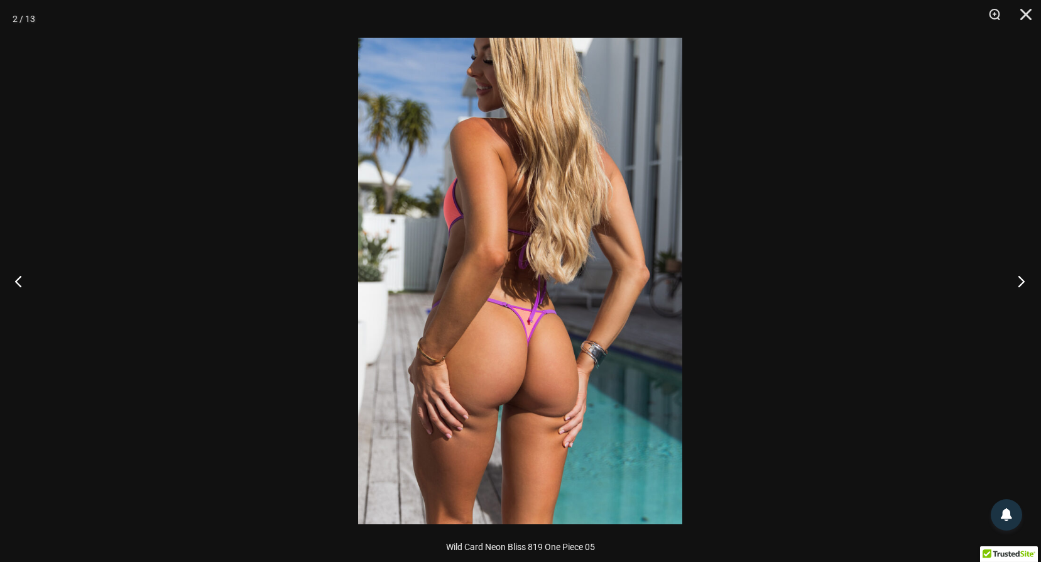
click at [1021, 273] on button "Next" at bounding box center [1017, 280] width 47 height 63
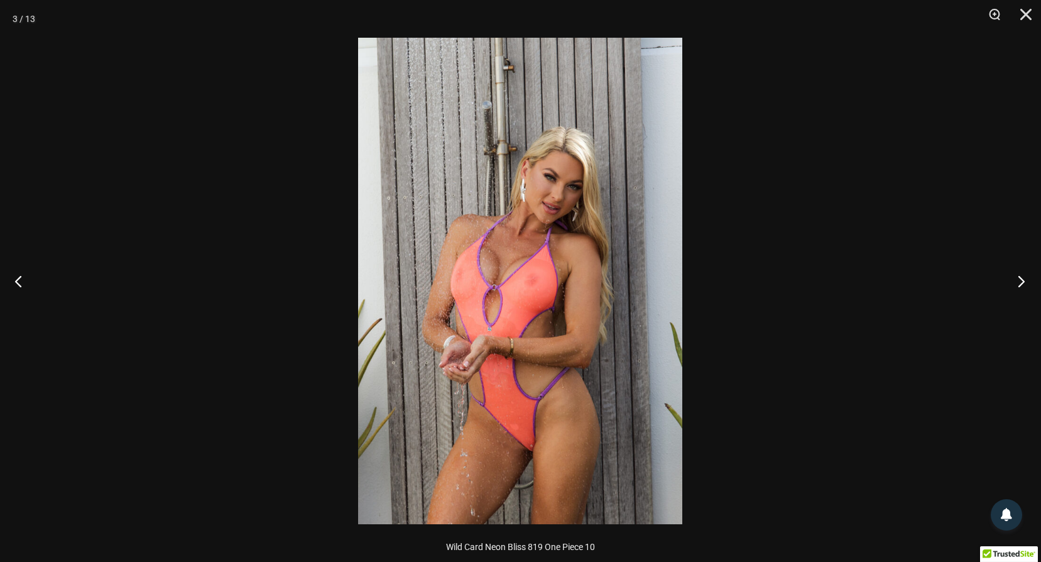
click at [1021, 280] on button "Next" at bounding box center [1017, 280] width 47 height 63
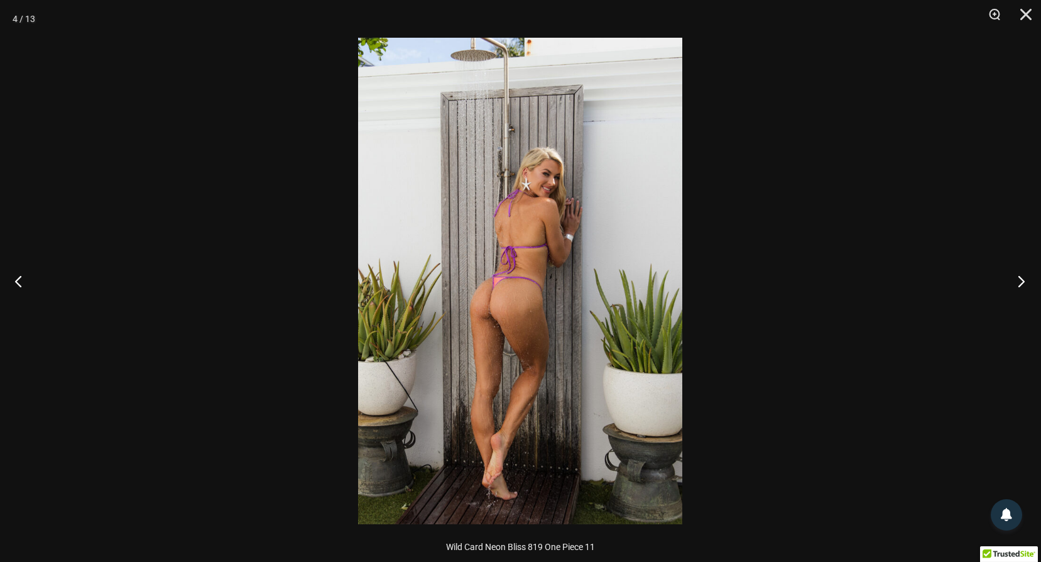
click at [1012, 274] on button "Next" at bounding box center [1017, 280] width 47 height 63
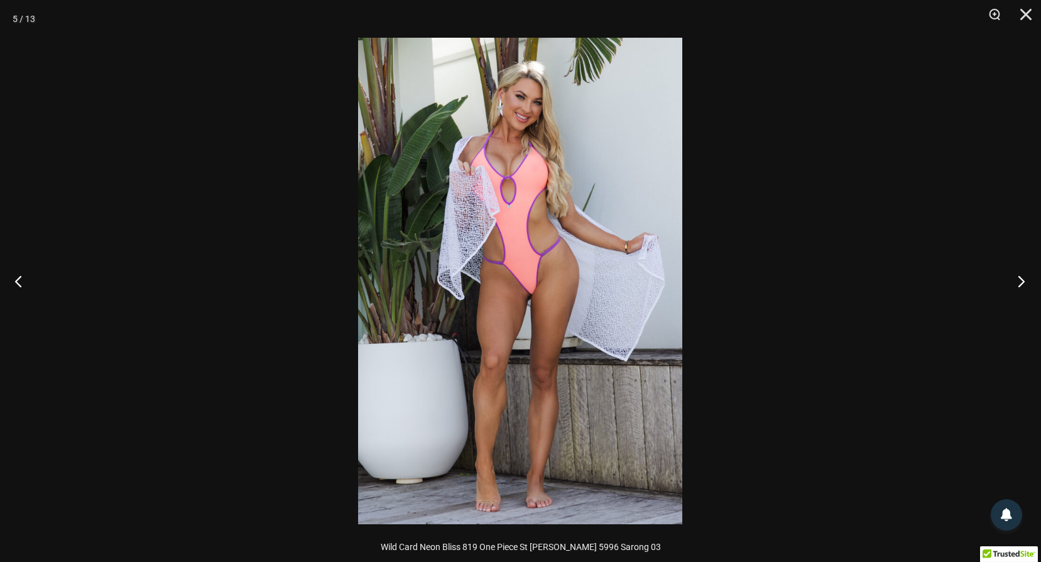
click at [1018, 275] on button "Next" at bounding box center [1017, 280] width 47 height 63
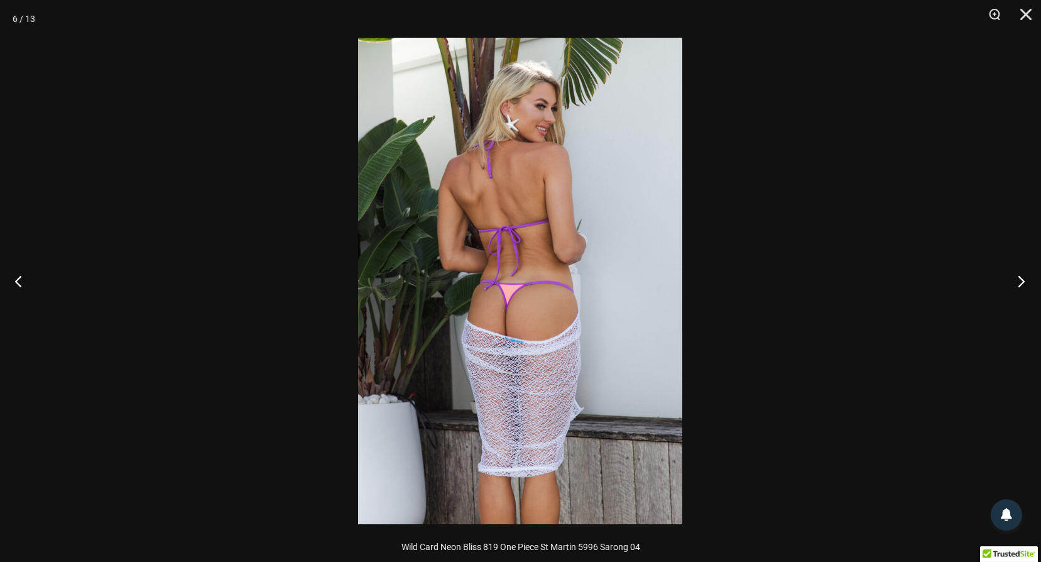
click at [1018, 276] on button "Next" at bounding box center [1017, 280] width 47 height 63
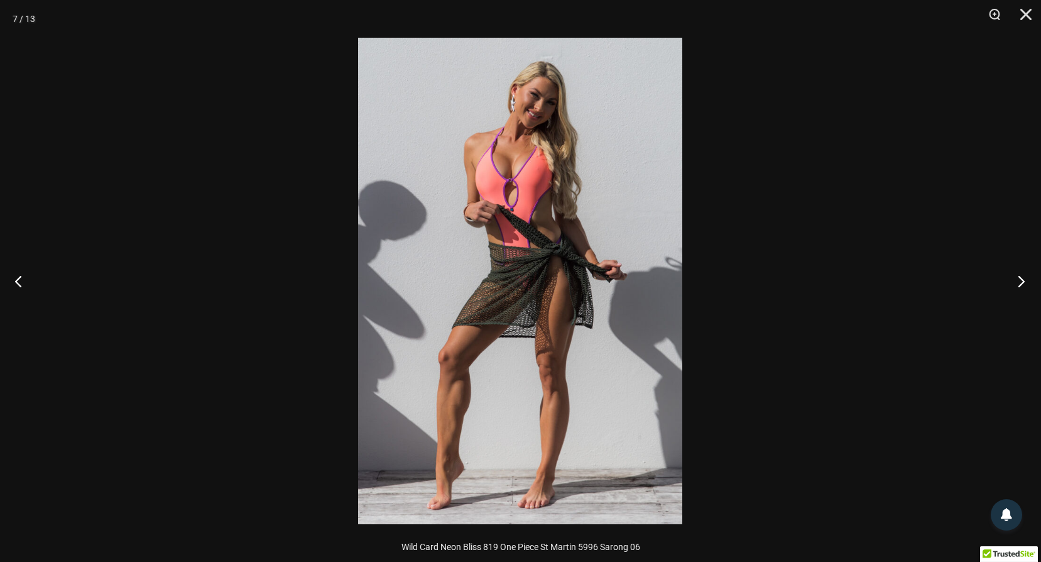
click at [1018, 276] on button "Next" at bounding box center [1017, 280] width 47 height 63
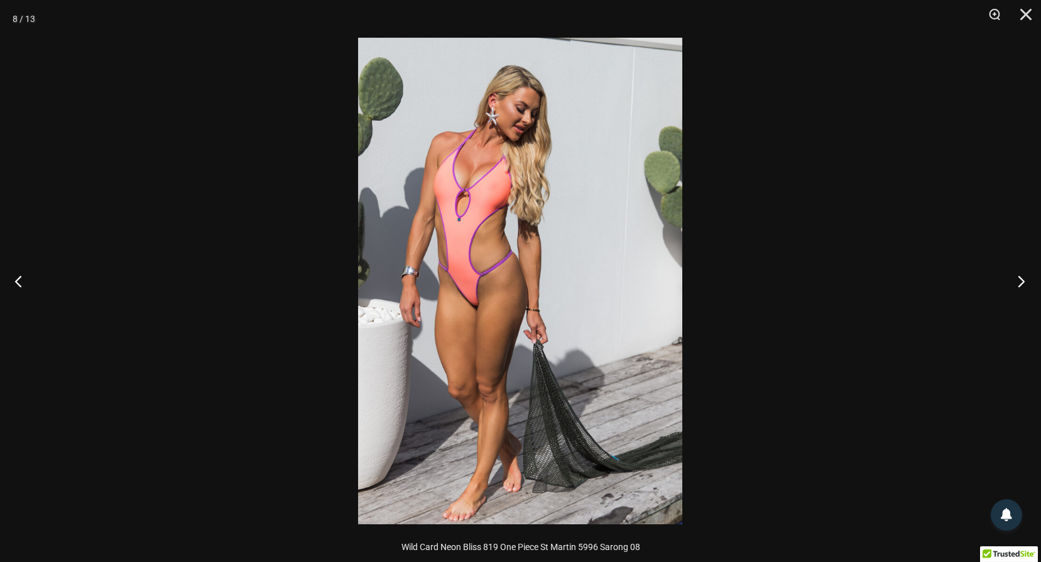
click at [1018, 276] on button "Next" at bounding box center [1017, 280] width 47 height 63
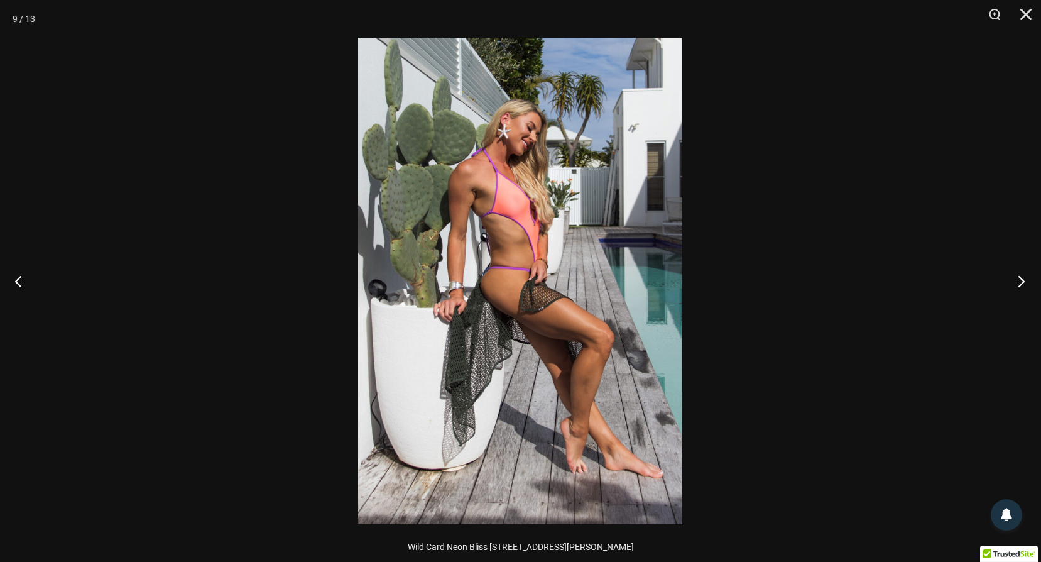
click at [1018, 276] on button "Next" at bounding box center [1017, 280] width 47 height 63
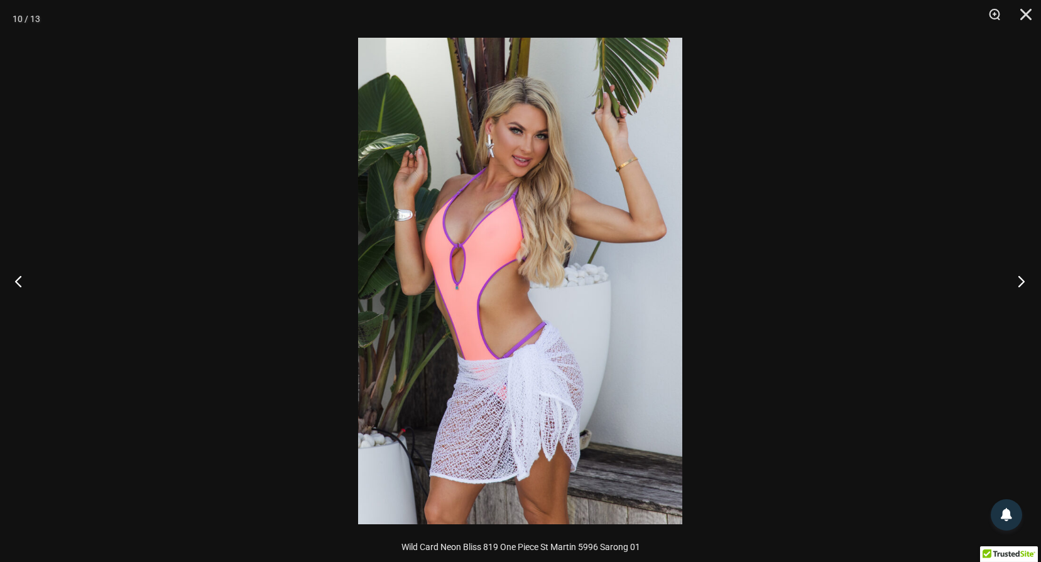
click at [1024, 284] on button "Next" at bounding box center [1017, 280] width 47 height 63
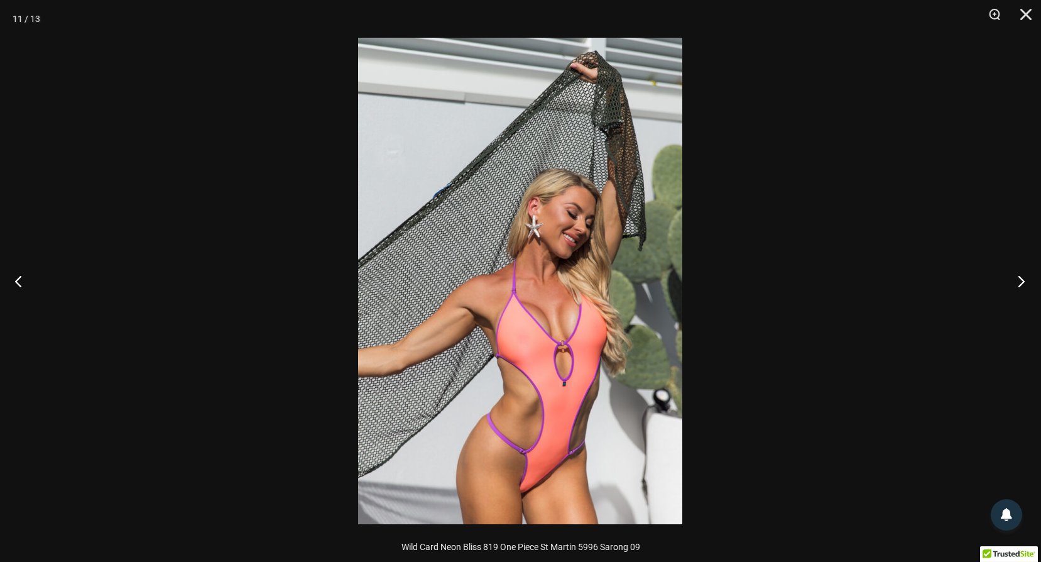
click at [1021, 281] on button "Next" at bounding box center [1017, 280] width 47 height 63
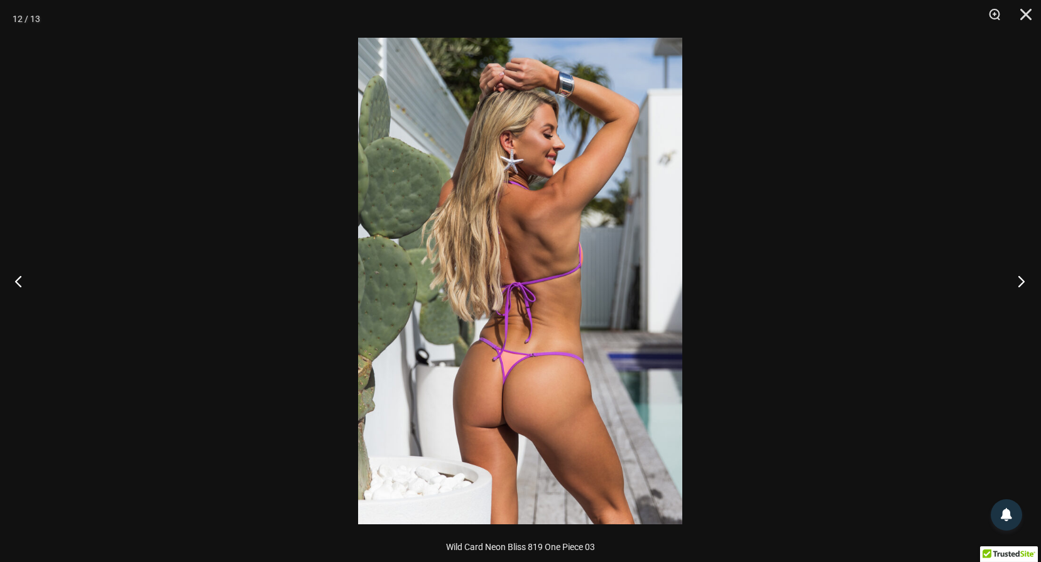
click at [1010, 278] on button "Next" at bounding box center [1017, 280] width 47 height 63
